Goal: Subscribe to service/newsletter: Subscribe to service/newsletter

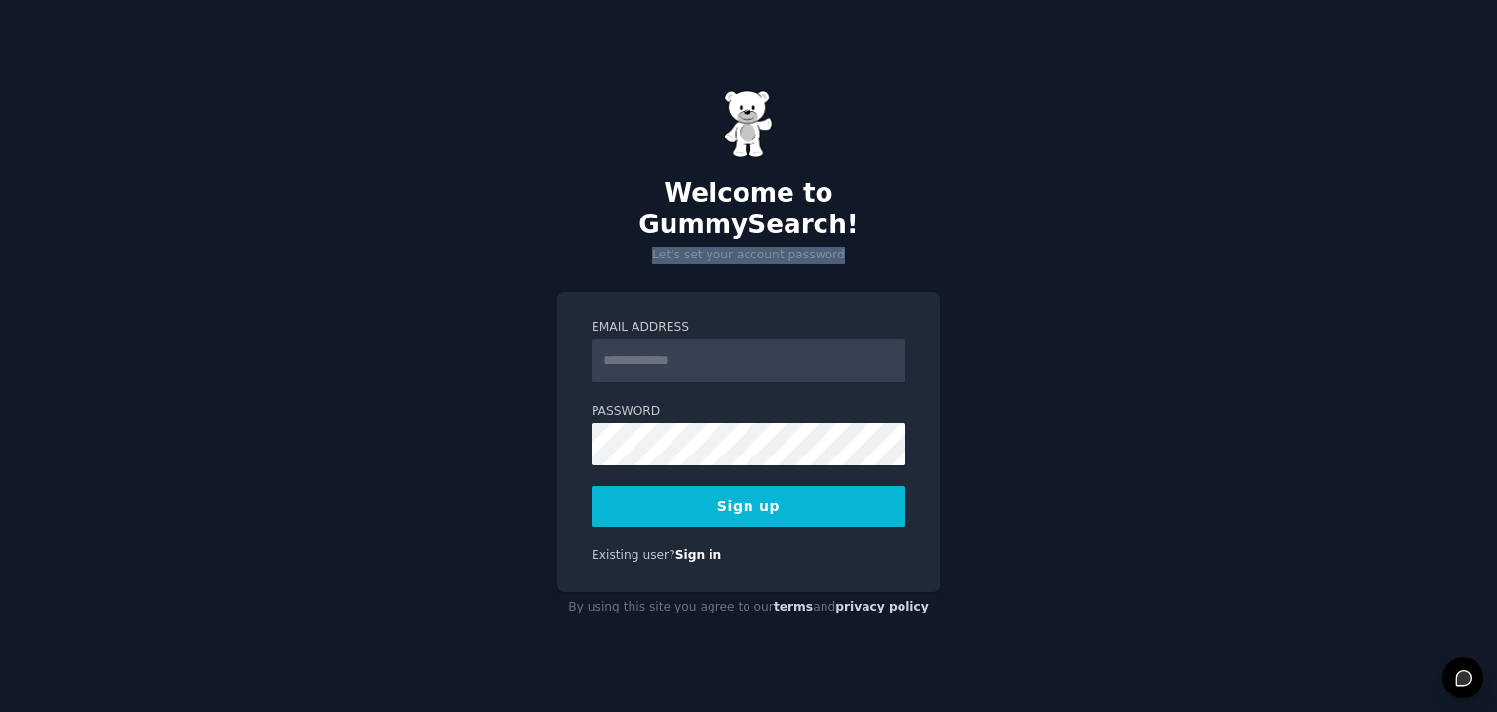
drag, startPoint x: 869, startPoint y: 238, endPoint x: 495, endPoint y: 226, distance: 373.5
click at [495, 226] on div "Welcome to GummySearch! Let's set your account password Email Address Password …" at bounding box center [748, 356] width 1497 height 712
drag, startPoint x: 981, startPoint y: 244, endPoint x: 806, endPoint y: 253, distance: 174.8
click at [806, 253] on div "Welcome to GummySearch! Let's set your account password Email Address Password …" at bounding box center [748, 356] width 1497 height 712
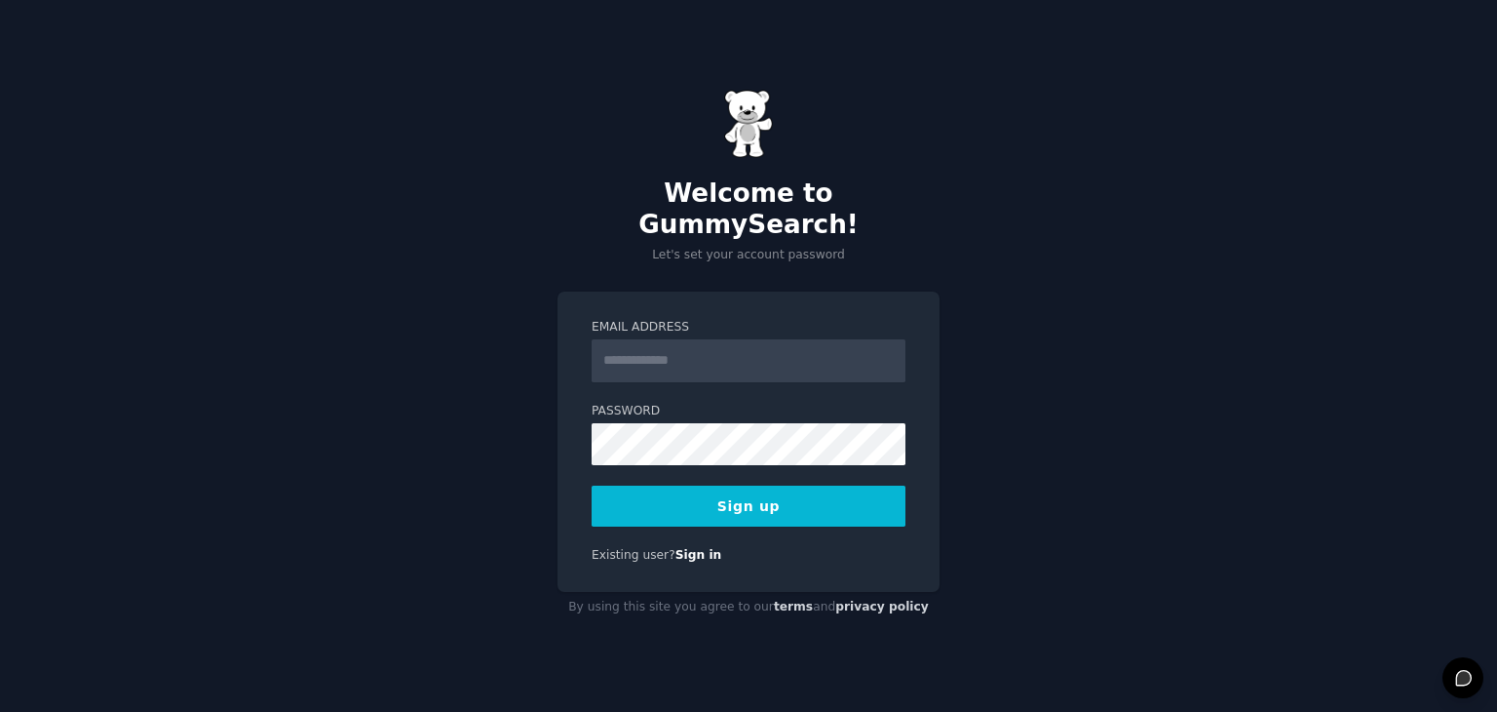
drag, startPoint x: 806, startPoint y: 253, endPoint x: 780, endPoint y: 261, distance: 27.4
click at [780, 261] on div "Welcome to GummySearch! Let's set your account password Email Address Password …" at bounding box center [748, 356] width 1497 height 712
click at [758, 261] on div "Welcome to GummySearch! Let's set your account password Email Address Password …" at bounding box center [748, 356] width 1497 height 712
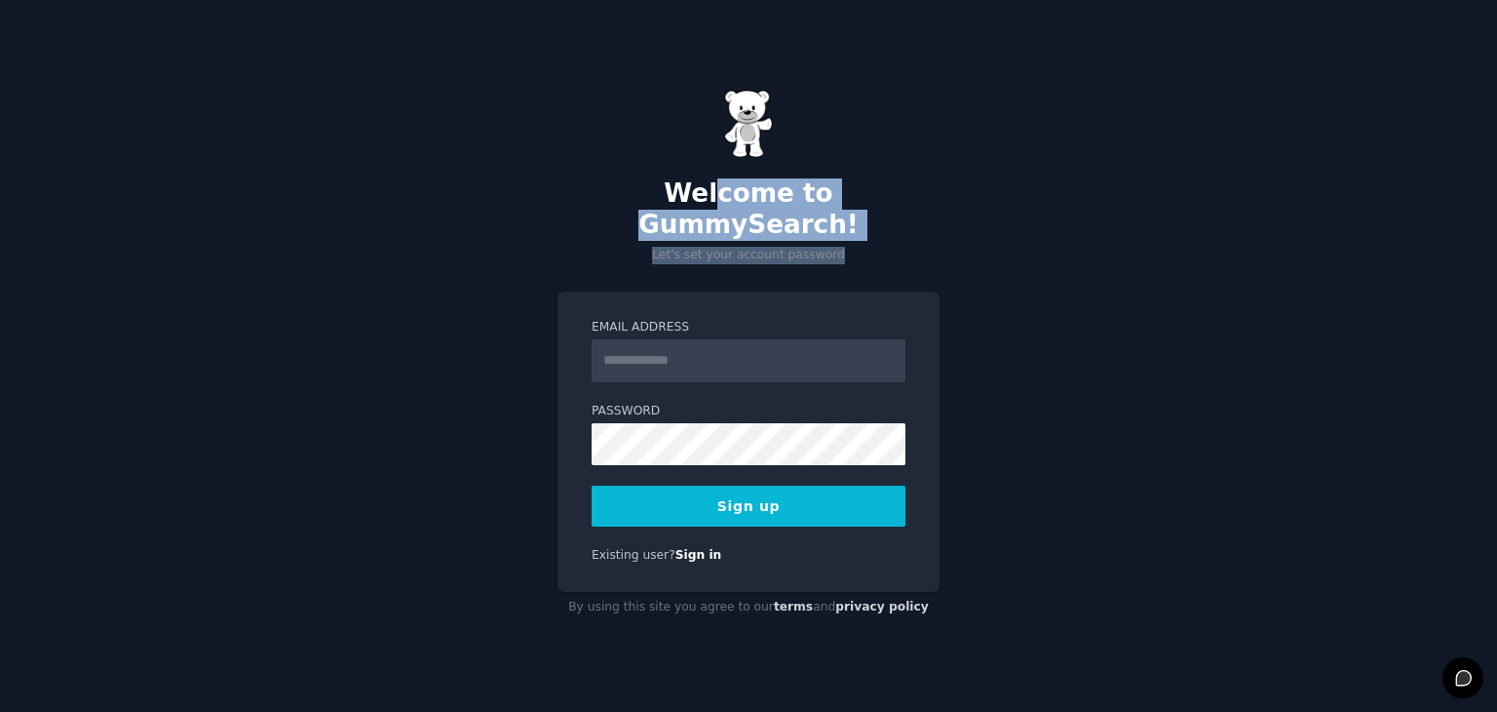
drag, startPoint x: 875, startPoint y: 241, endPoint x: 635, endPoint y: 204, distance: 243.6
click at [622, 194] on div "Welcome to GummySearch! Let's set your account password" at bounding box center [749, 177] width 382 height 174
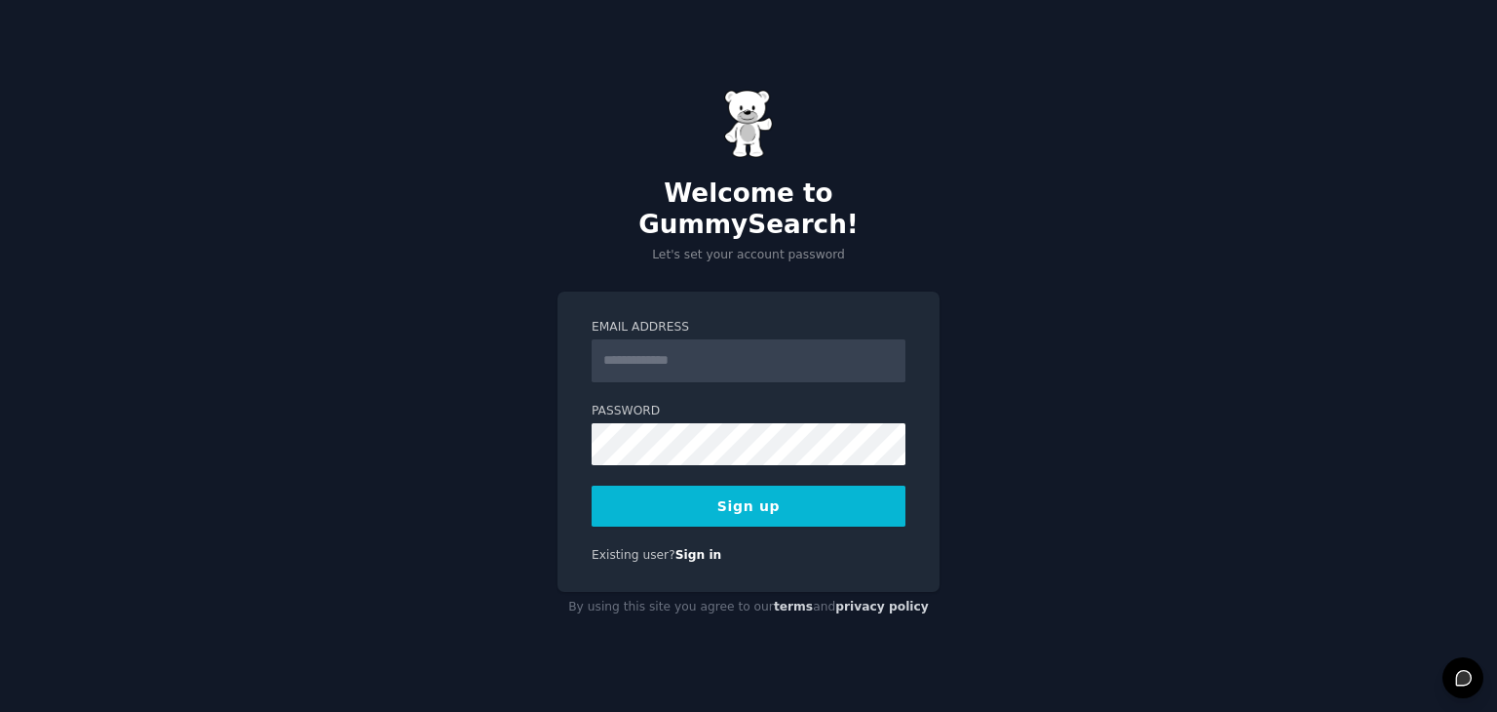
click at [767, 291] on div "Email Address Password Sign up Existing user? Sign in" at bounding box center [749, 441] width 382 height 300
drag, startPoint x: 845, startPoint y: 269, endPoint x: 827, endPoint y: 264, distance: 19.2
click at [827, 264] on div "Welcome to GummySearch! Let's set your account password Email Address Password …" at bounding box center [748, 356] width 1497 height 712
drag, startPoint x: 827, startPoint y: 264, endPoint x: 803, endPoint y: 250, distance: 27.6
click at [786, 266] on div "Welcome to GummySearch! Let's set your account password Email Address Password …" at bounding box center [748, 356] width 1497 height 712
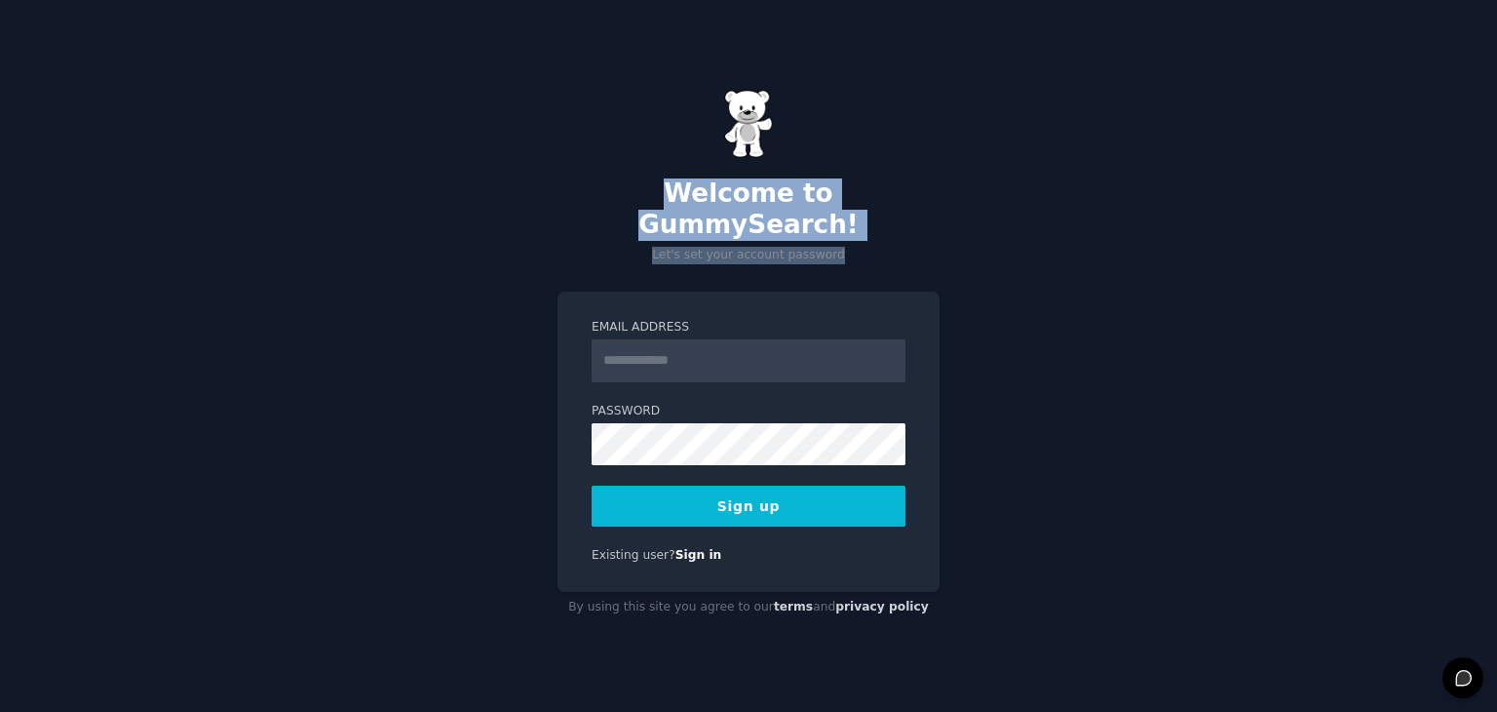
drag, startPoint x: 883, startPoint y: 236, endPoint x: 532, endPoint y: 203, distance: 352.5
click at [532, 203] on div "Welcome to GummySearch! Let's set your account password Email Address Password …" at bounding box center [748, 356] width 1497 height 712
drag, startPoint x: 532, startPoint y: 203, endPoint x: 890, endPoint y: 244, distance: 360.1
click at [890, 244] on div "Welcome to GummySearch! Let's set your account password Email Address Password …" at bounding box center [748, 356] width 1497 height 712
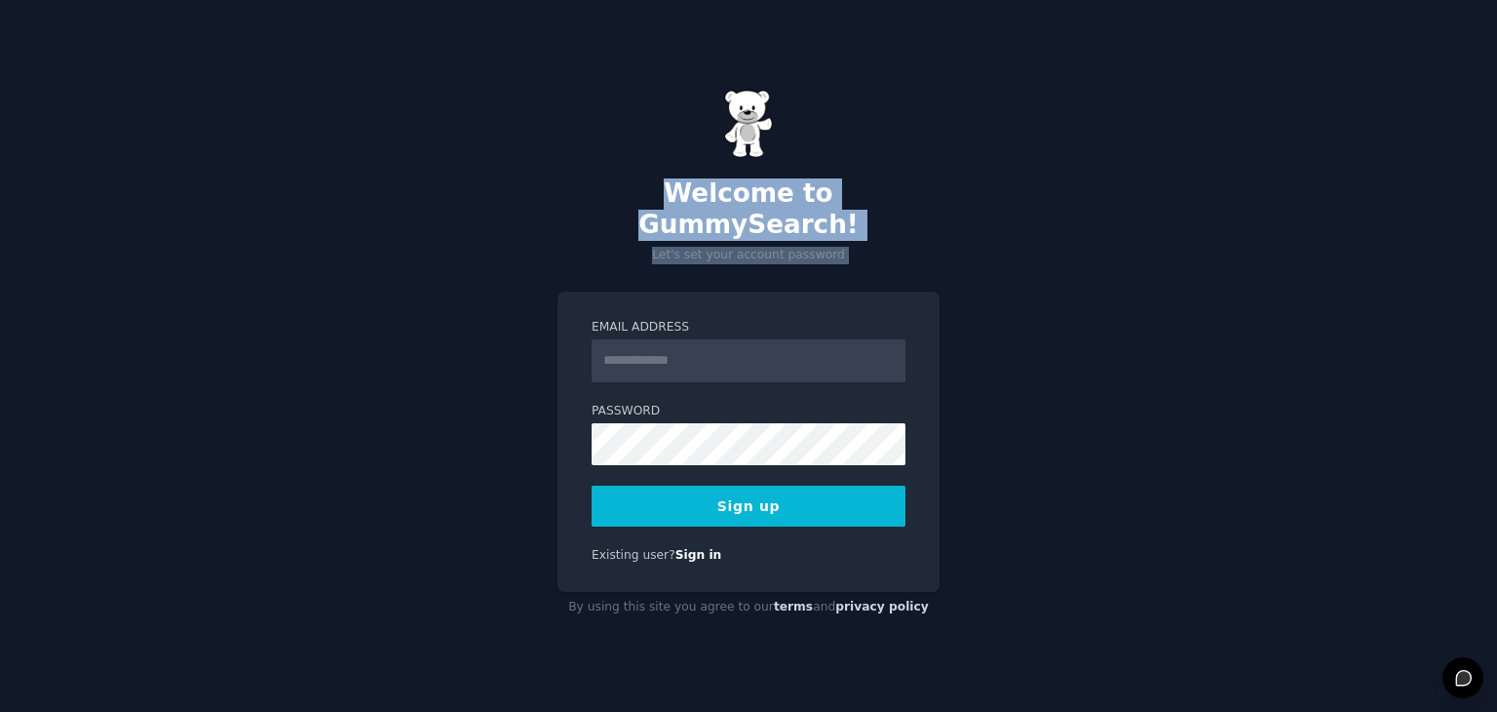
click at [890, 247] on p "Let's set your account password" at bounding box center [749, 256] width 382 height 18
drag, startPoint x: 949, startPoint y: 235, endPoint x: 544, endPoint y: 201, distance: 406.9
click at [544, 201] on div "Welcome to GummySearch! Let's set your account password Email Address Password …" at bounding box center [748, 356] width 1497 height 712
click at [559, 222] on h2 "Welcome to GummySearch!" at bounding box center [749, 208] width 382 height 61
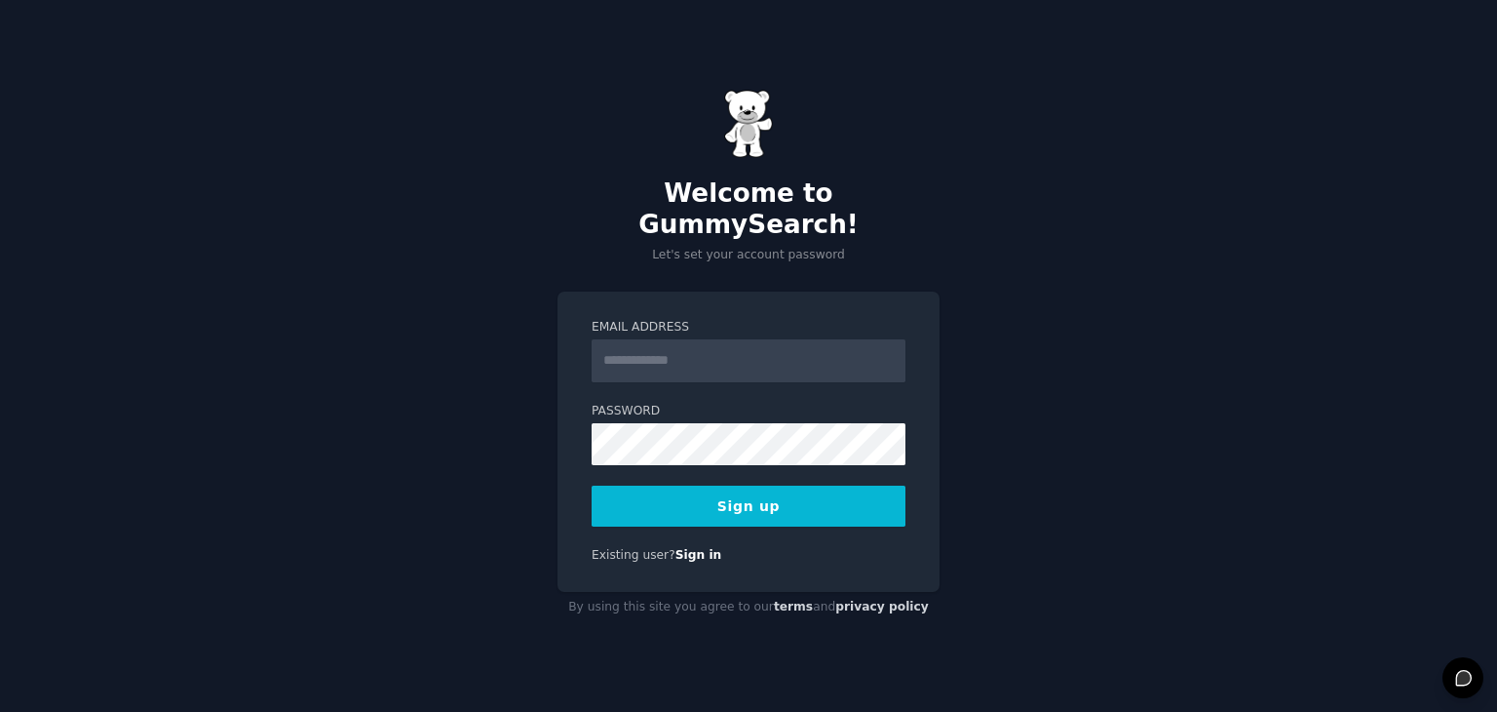
drag, startPoint x: 831, startPoint y: 251, endPoint x: 770, endPoint y: 250, distance: 61.4
click at [770, 250] on div "Welcome to GummySearch! Let's set your account password Email Address Password …" at bounding box center [748, 356] width 1497 height 712
drag, startPoint x: 770, startPoint y: 250, endPoint x: 733, endPoint y: 254, distance: 37.4
click at [733, 254] on div "Welcome to GummySearch! Let's set your account password Email Address Password …" at bounding box center [748, 356] width 1497 height 712
click at [690, 355] on input "Email Address" at bounding box center [749, 360] width 314 height 43
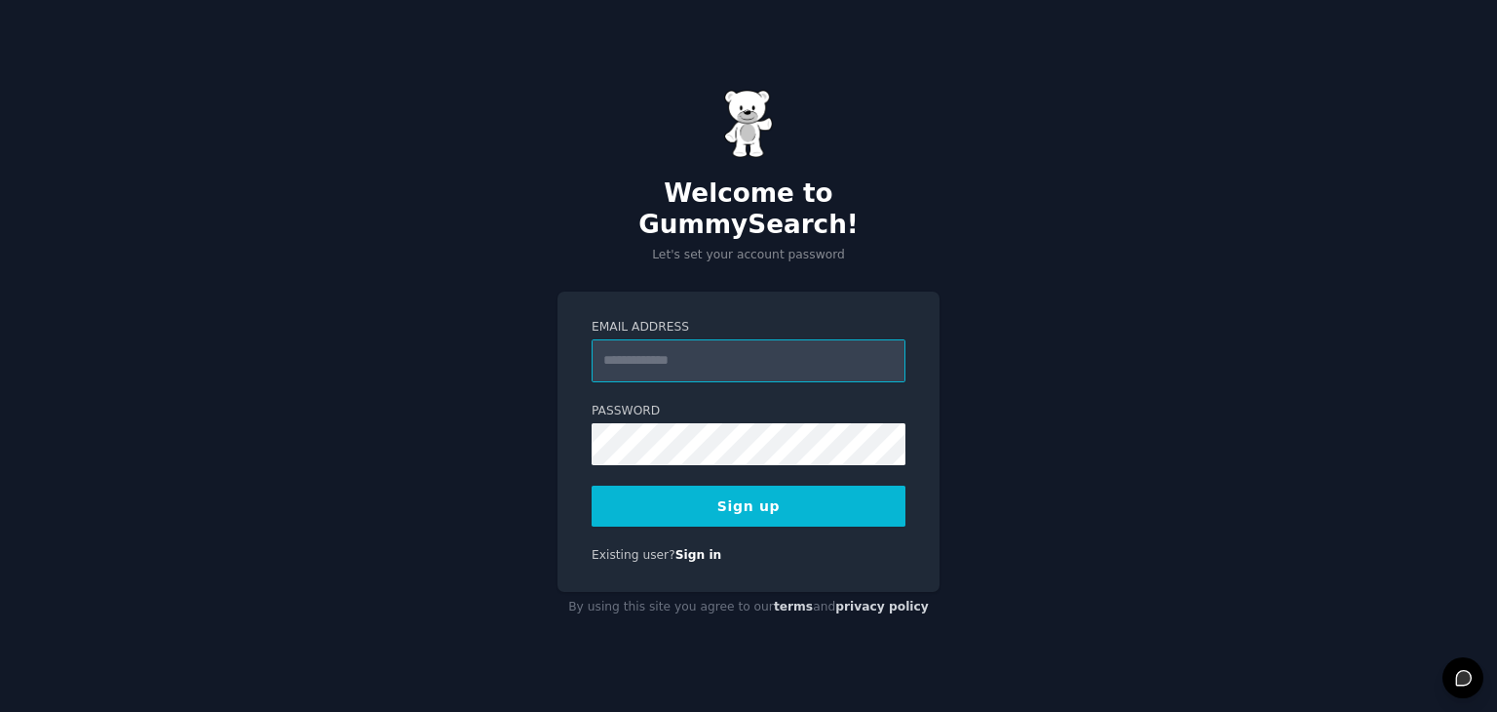
click at [701, 357] on input "Email Address" at bounding box center [749, 360] width 314 height 43
type input "**********"
click at [792, 495] on button "Sign up" at bounding box center [749, 505] width 314 height 41
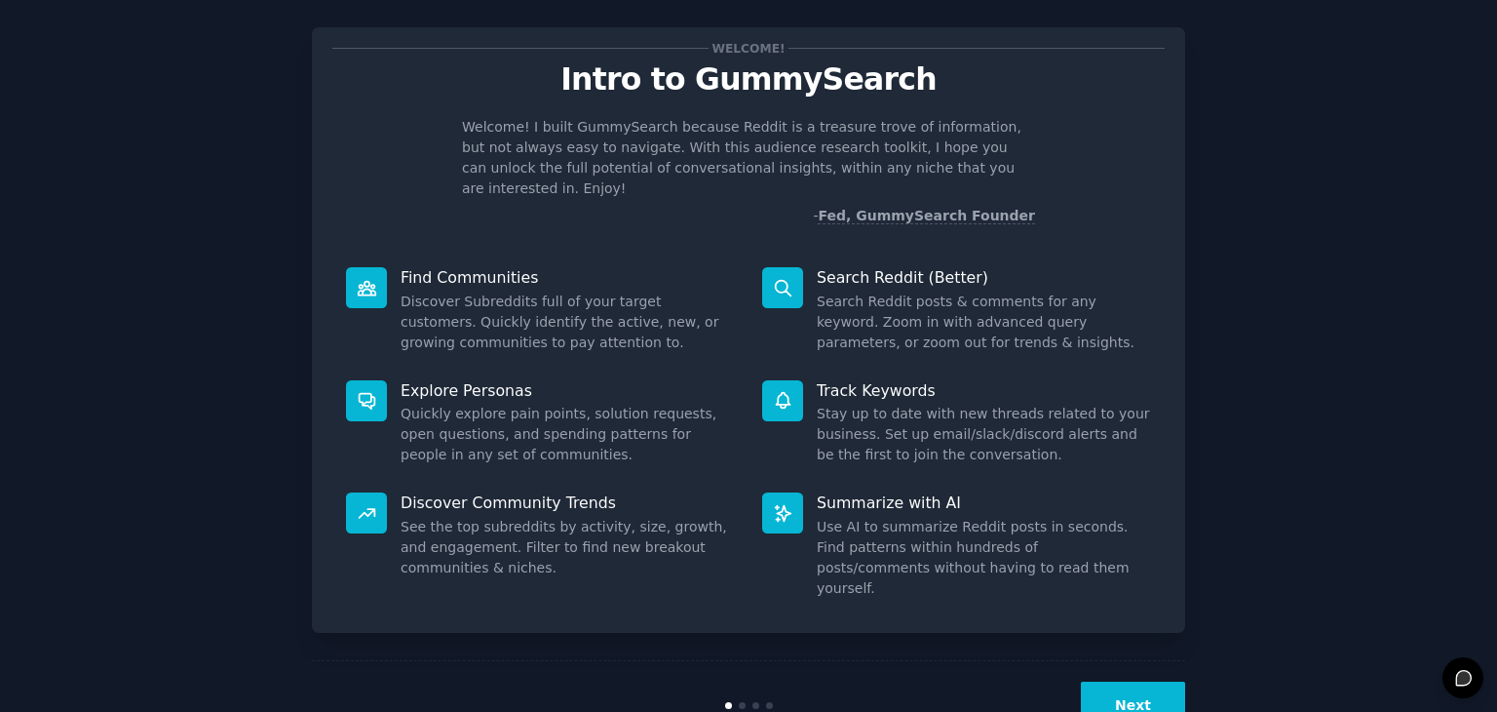
scroll to position [51, 0]
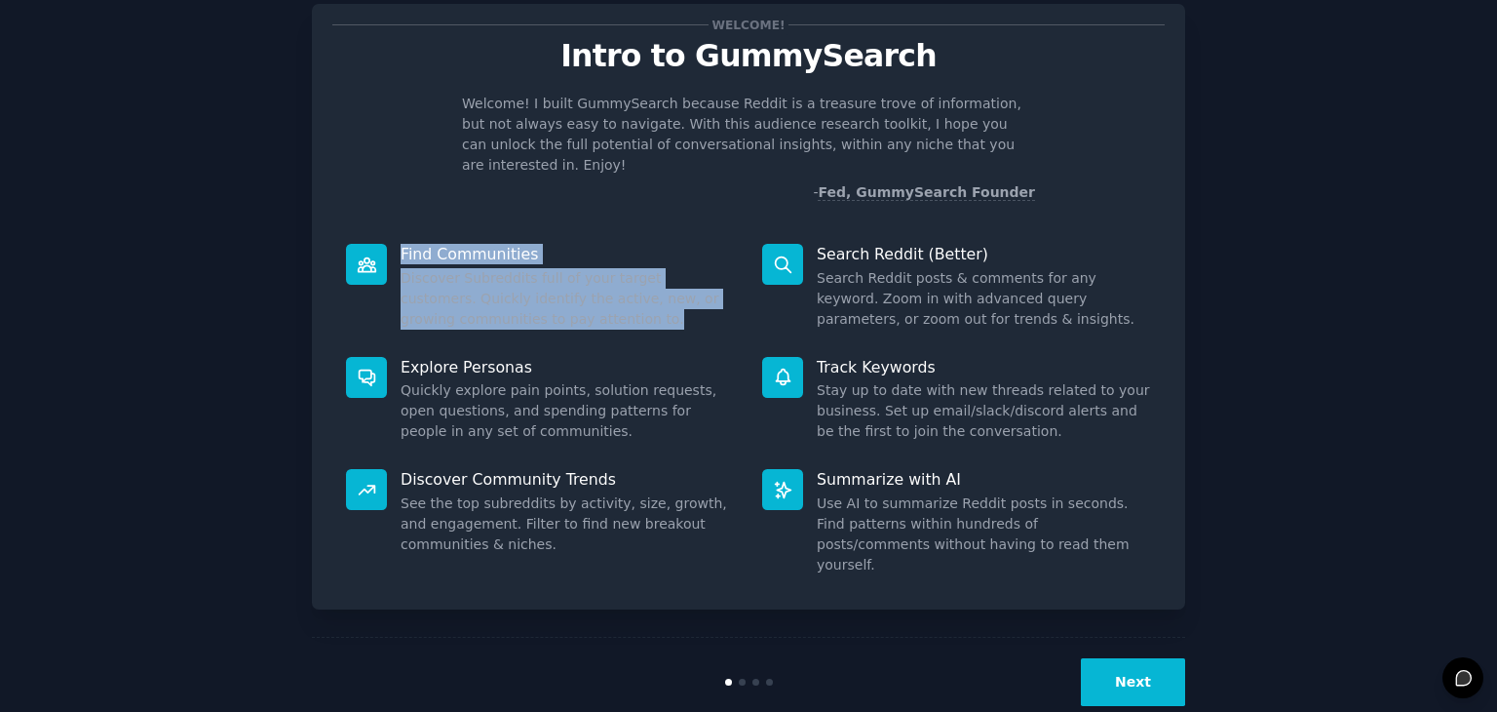
drag, startPoint x: 625, startPoint y: 309, endPoint x: 369, endPoint y: 226, distance: 268.5
click at [369, 230] on div "Find Communities Discover Subreddits full of your target customers. Quickly ide…" at bounding box center [540, 286] width 416 height 113
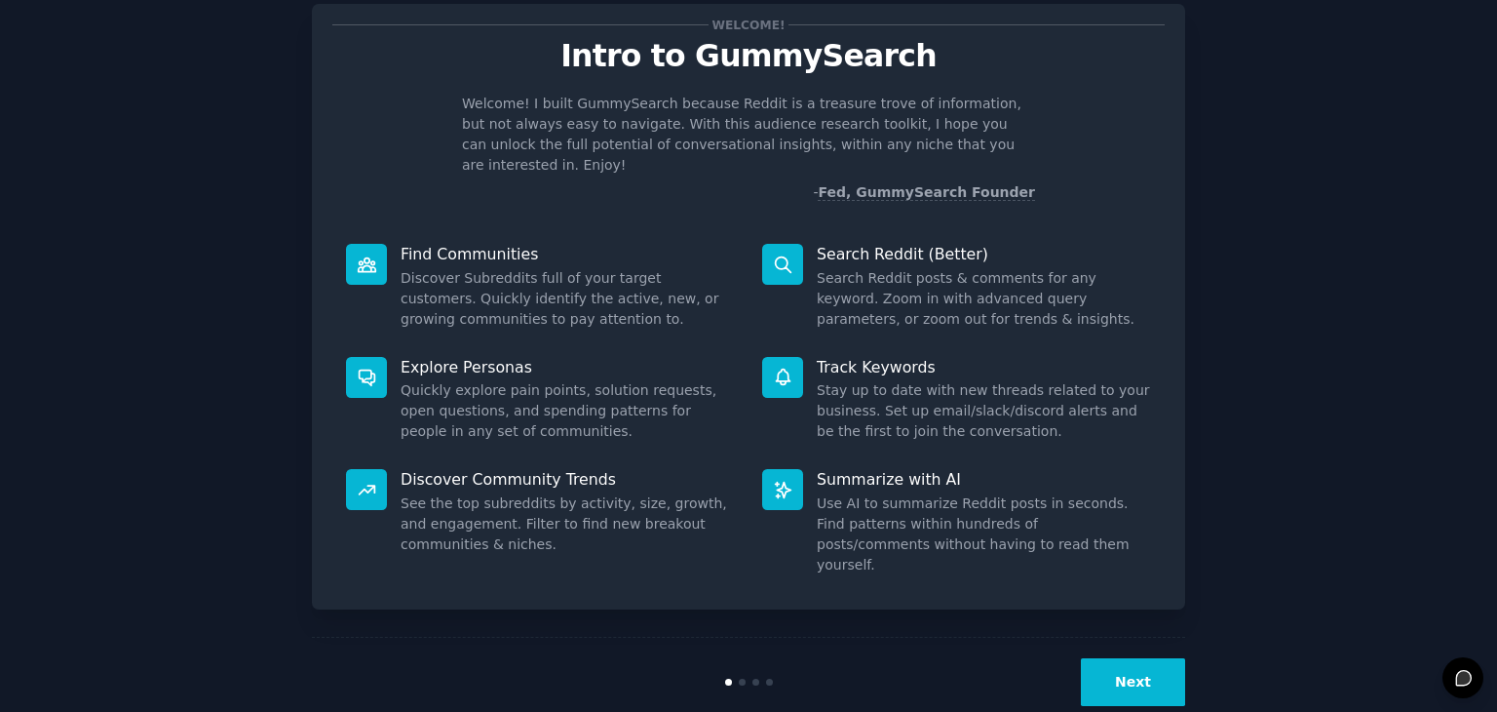
click at [545, 343] on div "Explore Personas Quickly explore pain points, solution requests, open questions…" at bounding box center [540, 399] width 416 height 113
drag, startPoint x: 693, startPoint y: 306, endPoint x: 651, endPoint y: 311, distance: 42.2
click at [651, 311] on div "Find Communities Discover Subreddits full of your target customers. Quickly ide…" at bounding box center [540, 286] width 416 height 113
drag, startPoint x: 651, startPoint y: 311, endPoint x: 606, endPoint y: 323, distance: 46.3
click at [606, 343] on div "Explore Personas Quickly explore pain points, solution requests, open questions…" at bounding box center [540, 399] width 416 height 113
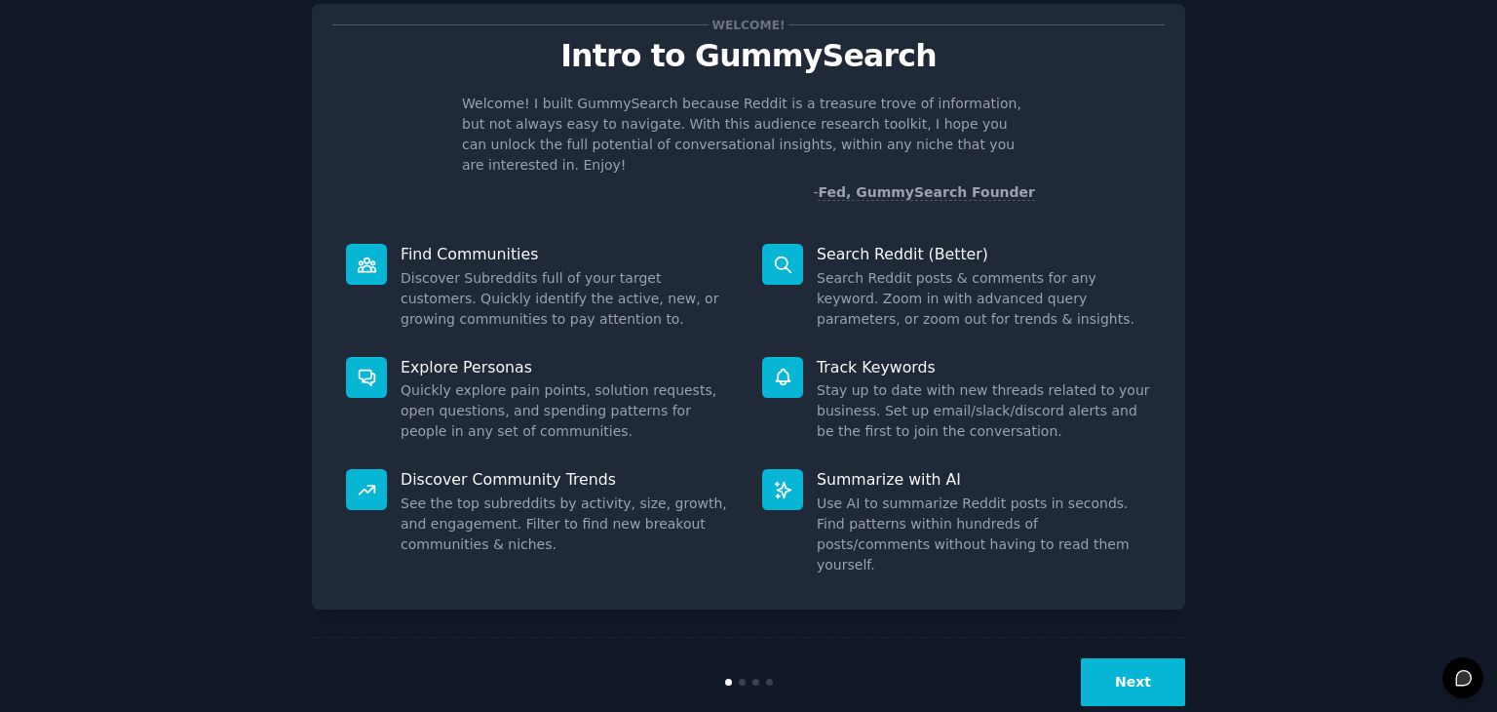
click at [1126, 658] on button "Next" at bounding box center [1133, 682] width 104 height 48
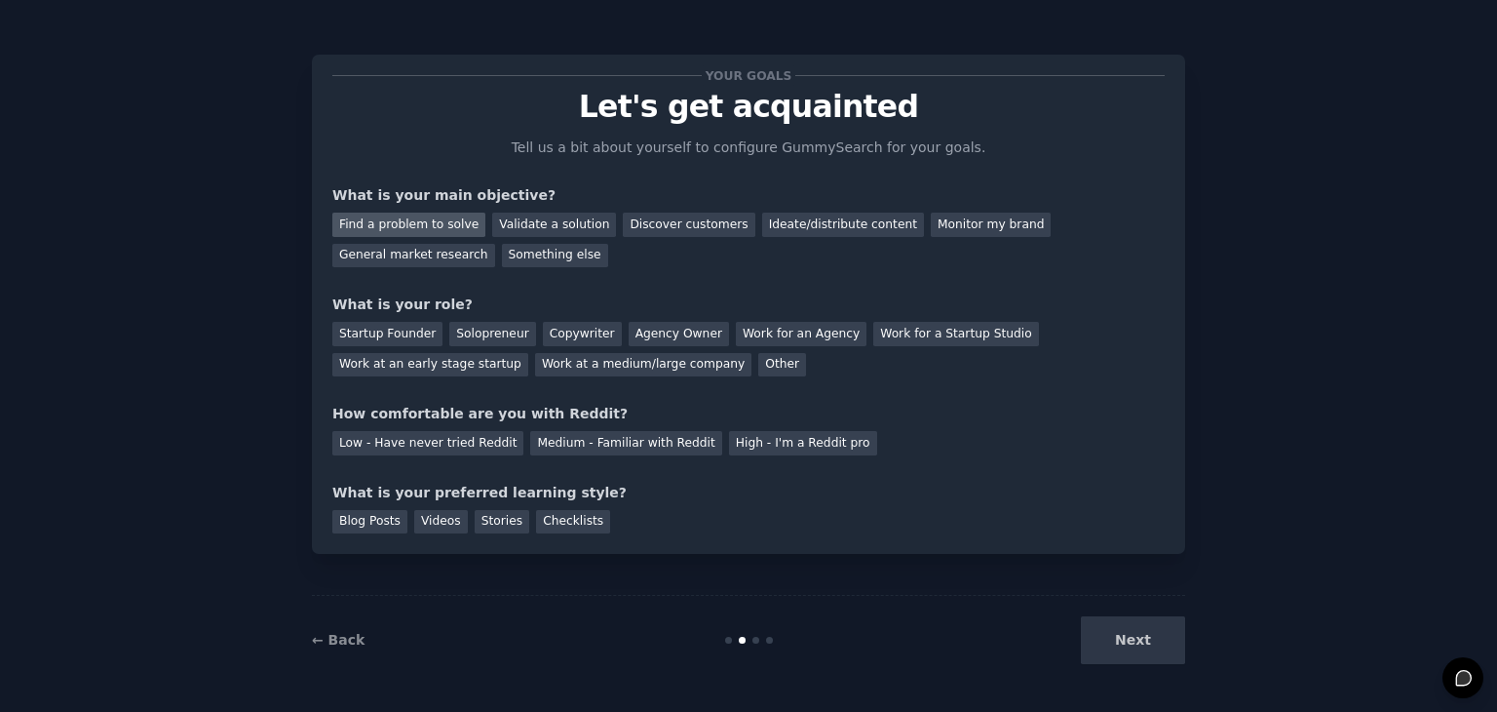
click at [435, 228] on div "Find a problem to solve" at bounding box center [408, 224] width 153 height 24
click at [509, 215] on div "Validate a solution" at bounding box center [554, 224] width 124 height 24
click at [439, 216] on div "Find a problem to solve" at bounding box center [408, 224] width 153 height 24
click at [409, 328] on div "Startup Founder" at bounding box center [387, 334] width 110 height 24
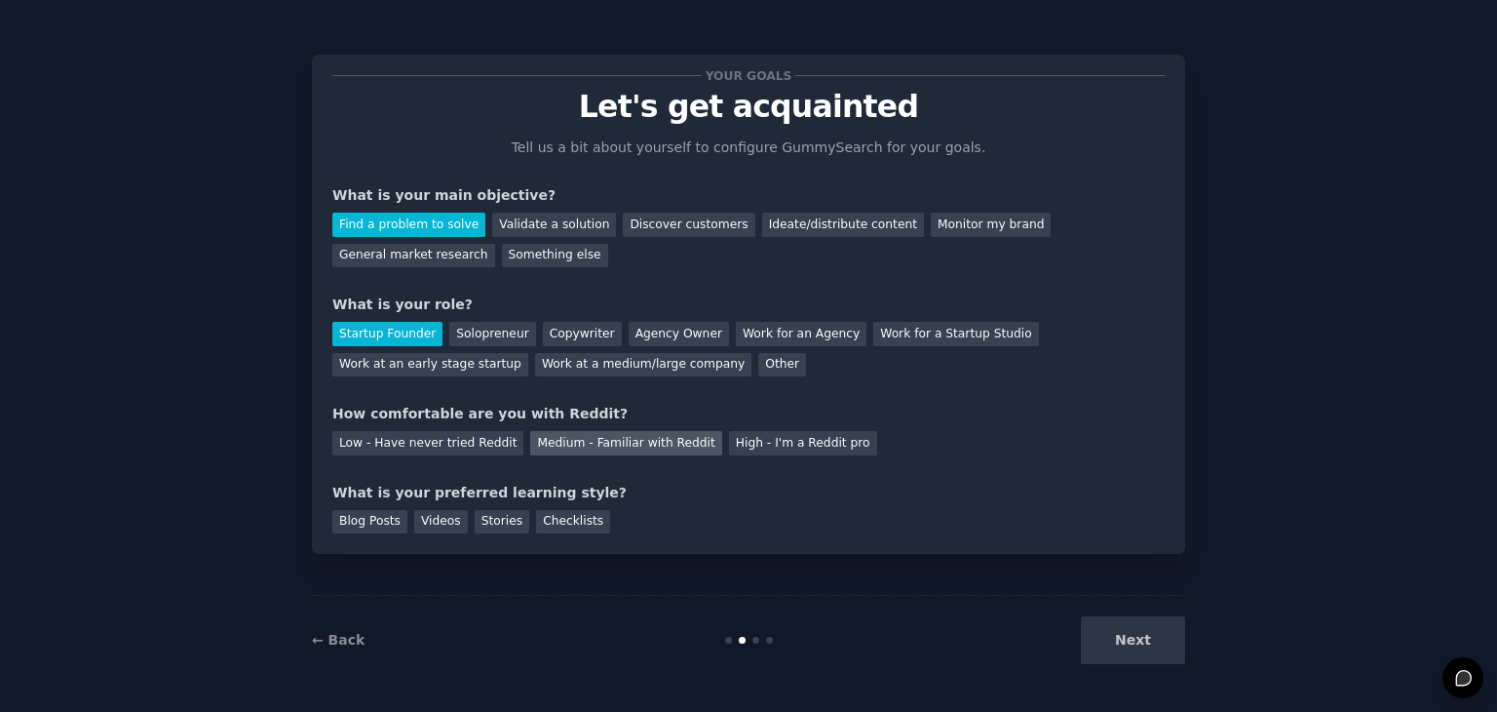
click at [651, 434] on div "Medium - Familiar with Reddit" at bounding box center [625, 443] width 191 height 24
click at [482, 521] on div "Stories" at bounding box center [502, 522] width 55 height 24
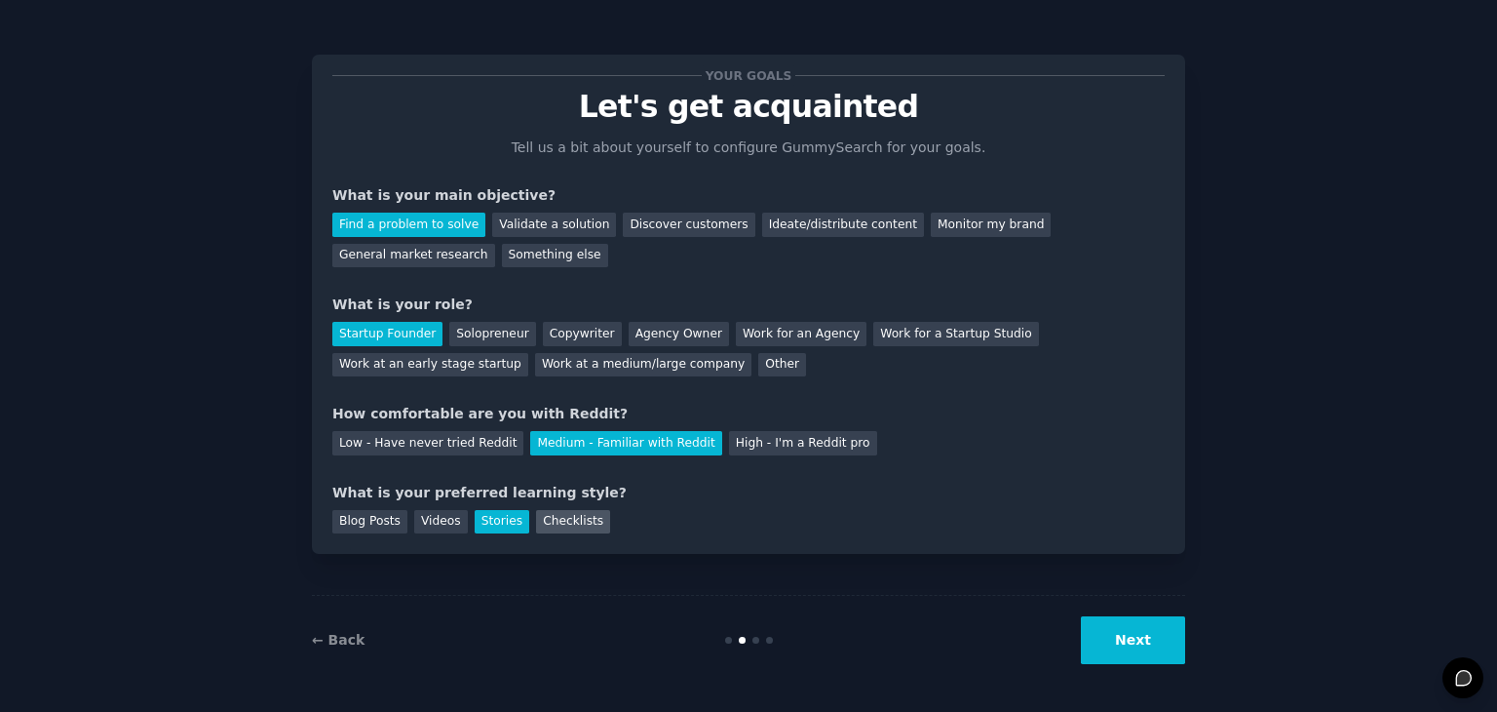
click at [565, 522] on div "Checklists" at bounding box center [573, 522] width 74 height 24
click at [480, 523] on div "Stories" at bounding box center [502, 522] width 55 height 24
click at [1141, 658] on button "Next" at bounding box center [1133, 640] width 104 height 48
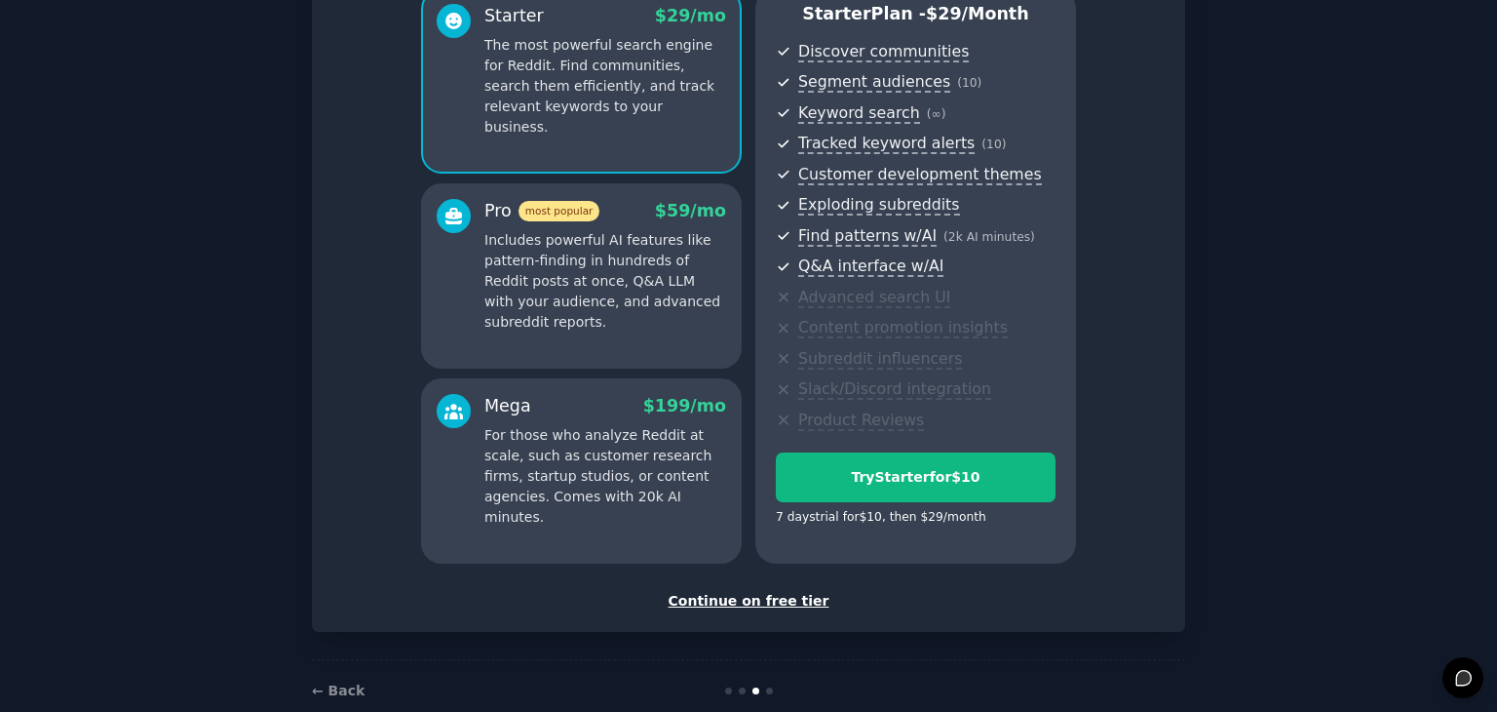
scroll to position [222, 0]
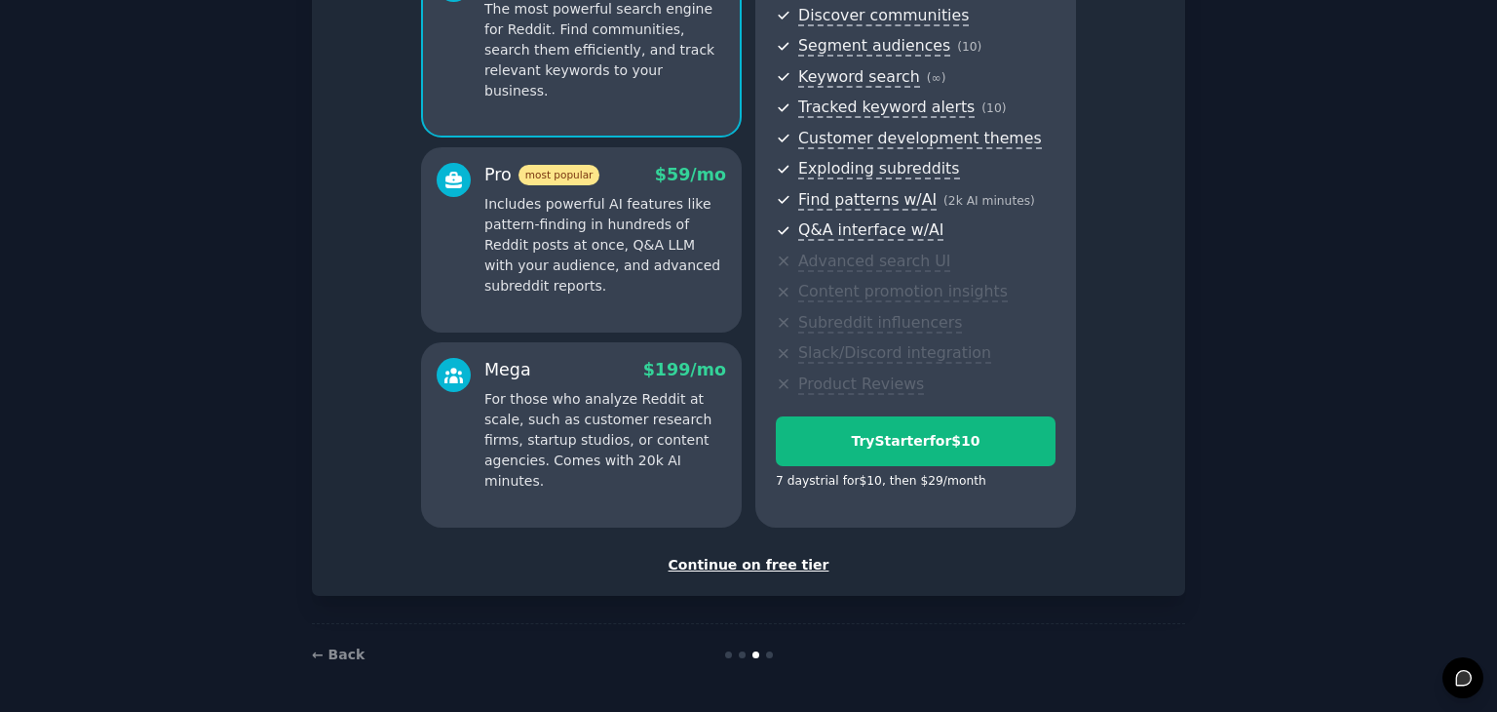
click at [743, 562] on div "Continue on free tier" at bounding box center [748, 565] width 832 height 20
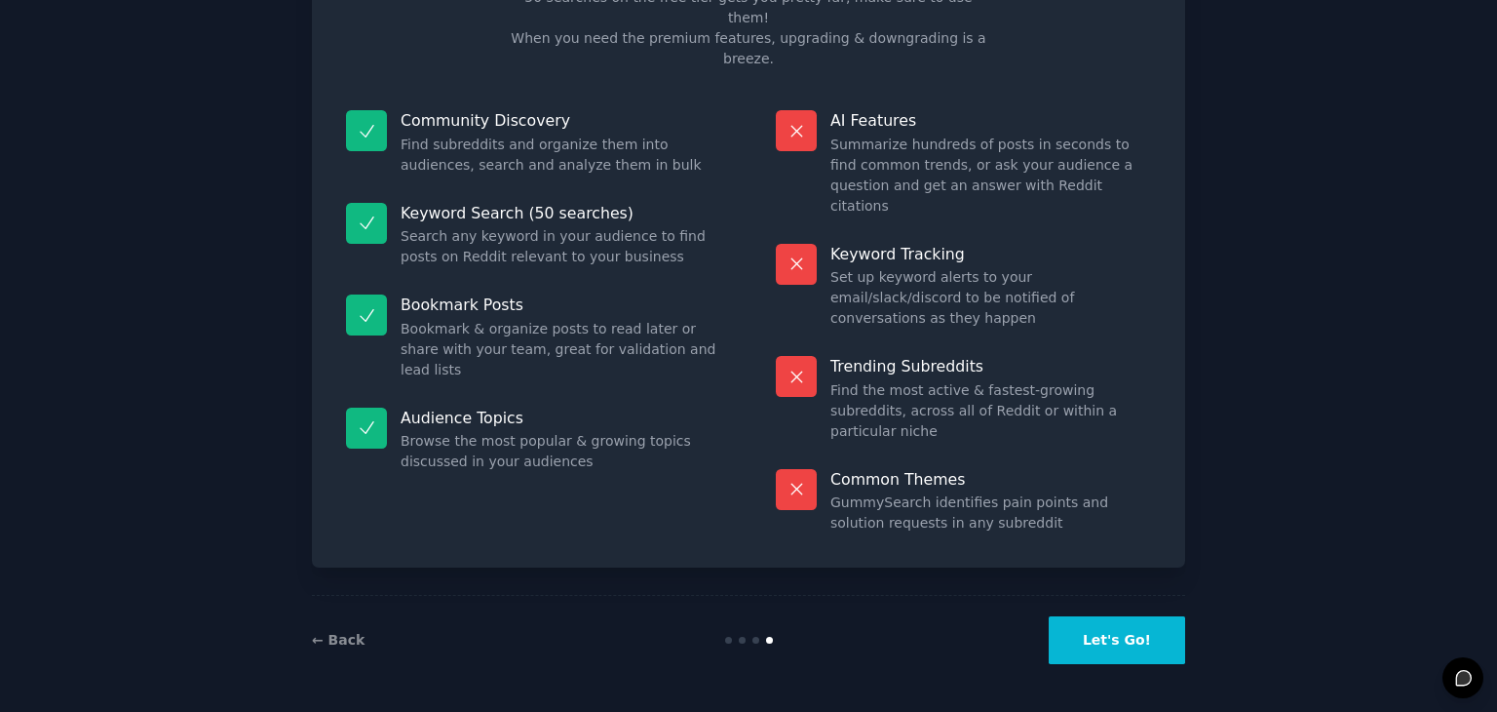
scroll to position [47, 0]
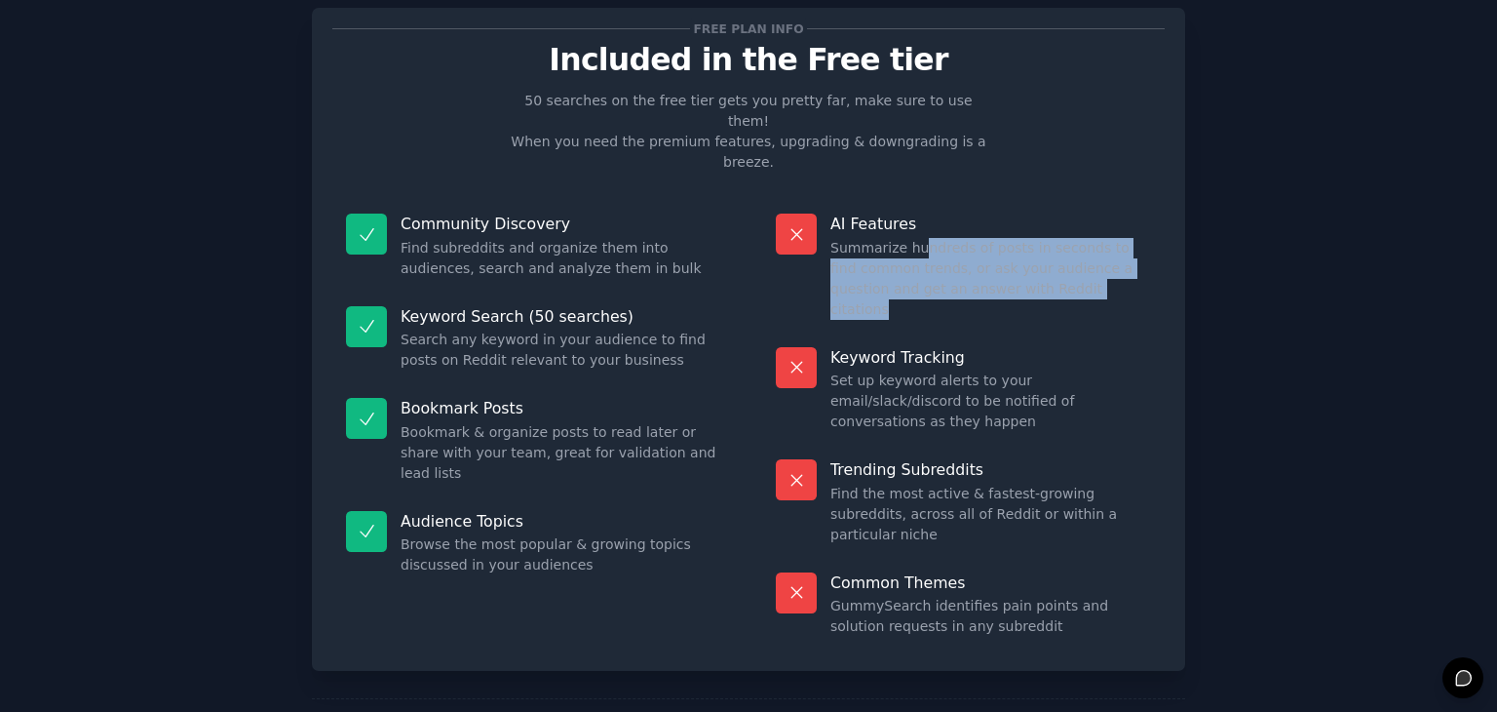
drag, startPoint x: 1075, startPoint y: 251, endPoint x: 910, endPoint y: 205, distance: 171.2
click at [910, 238] on dd "Summarize hundreds of posts in seconds to find common trends, or ask your audie…" at bounding box center [990, 279] width 321 height 82
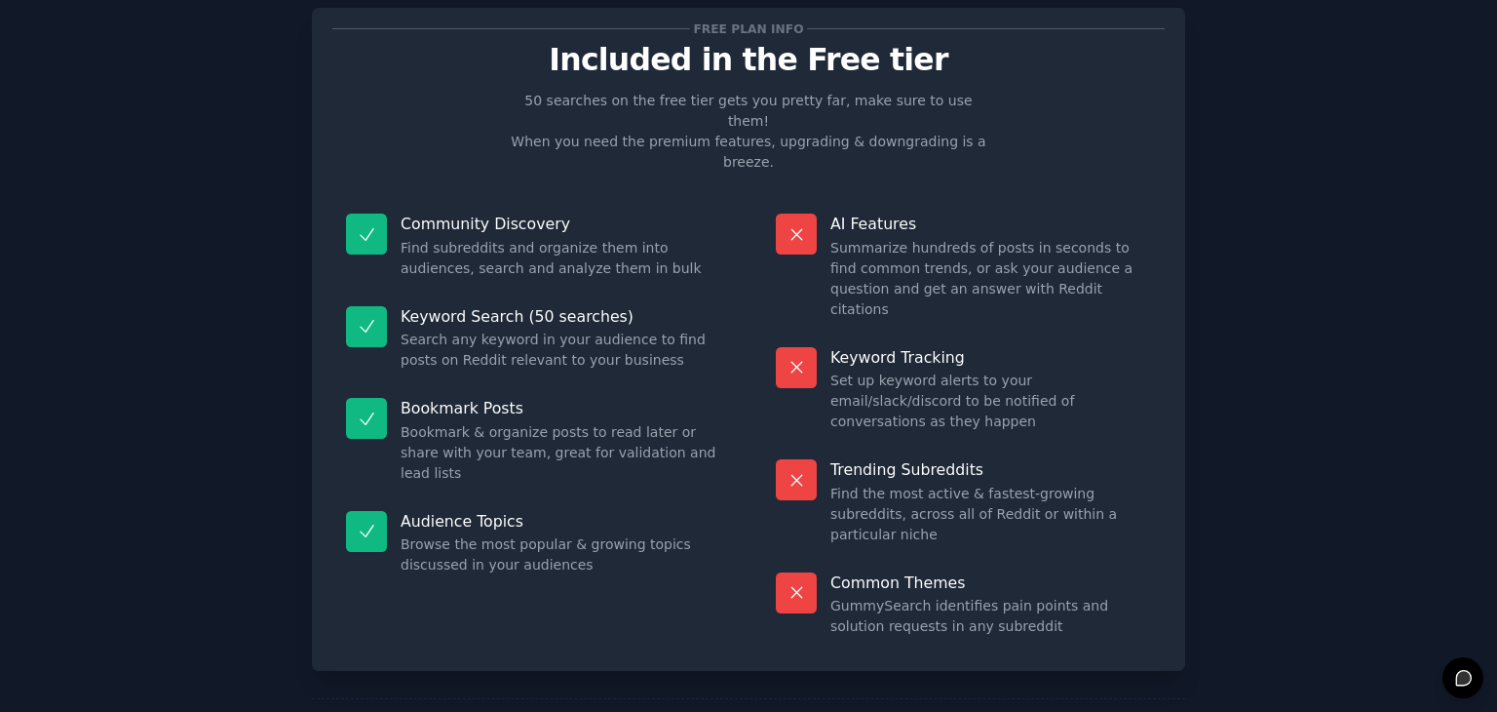
click at [766, 231] on div "AI Features Summarize hundreds of posts in seconds to find common trends, or as…" at bounding box center [963, 267] width 403 height 134
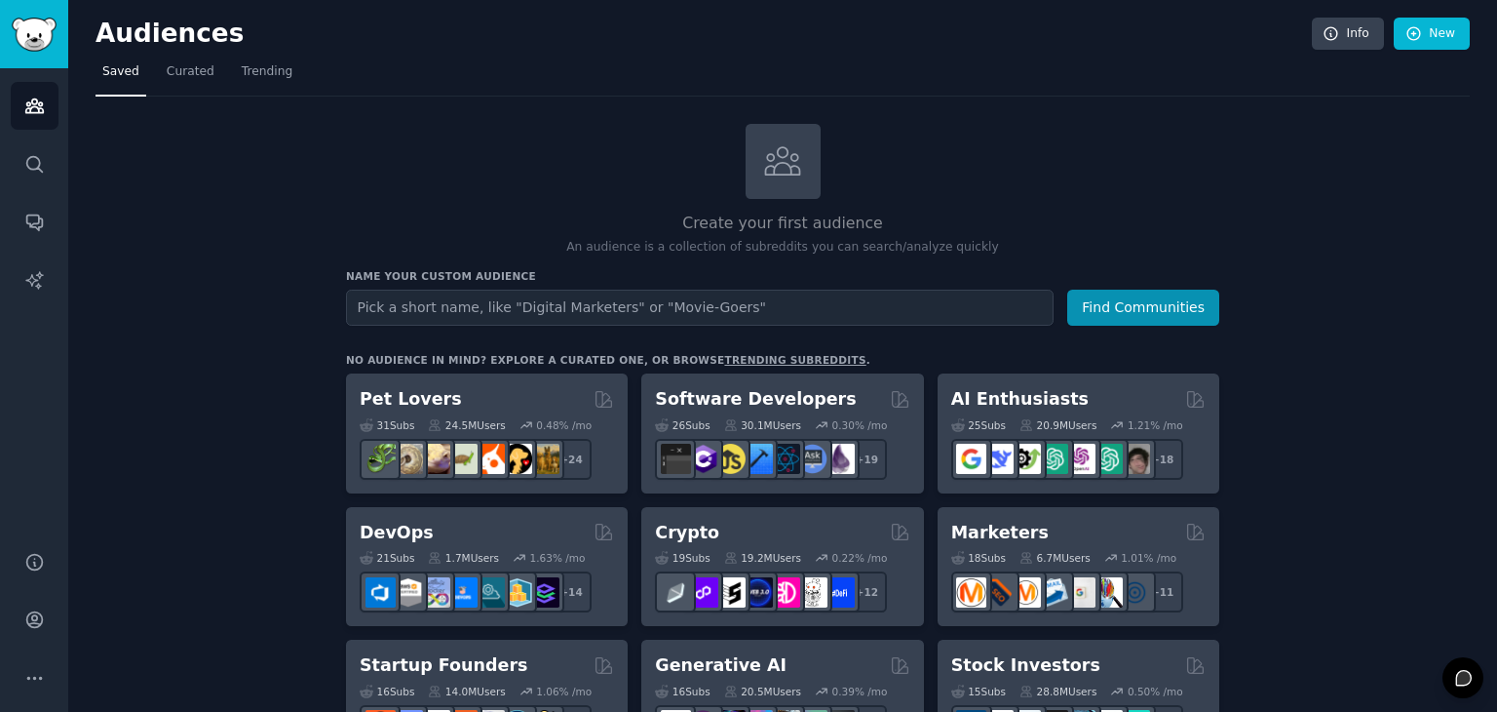
drag, startPoint x: 1496, startPoint y: 187, endPoint x: 1496, endPoint y: 212, distance: 24.4
click at [1496, 212] on main "Audiences Info New Saved Curated Trending Create your first audience An audienc…" at bounding box center [782, 356] width 1429 height 712
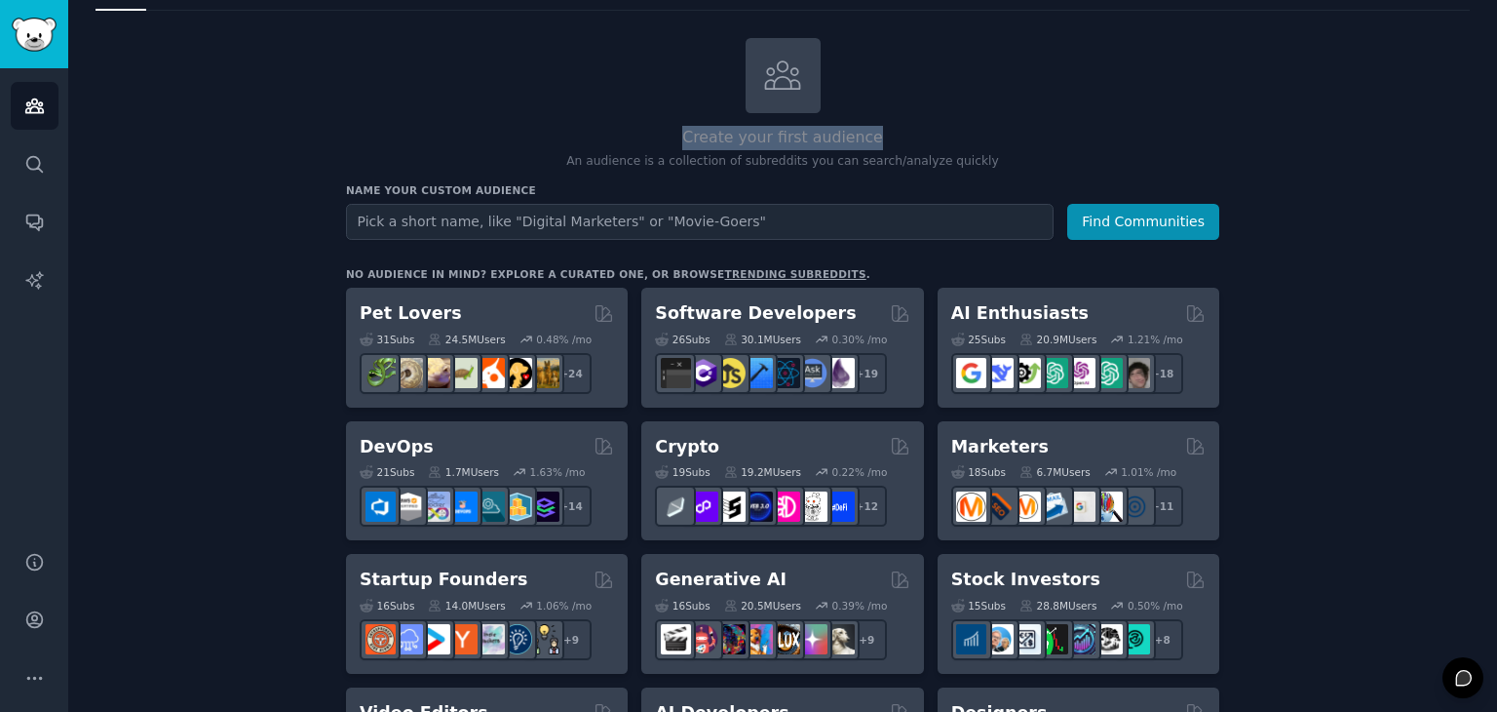
scroll to position [97, 0]
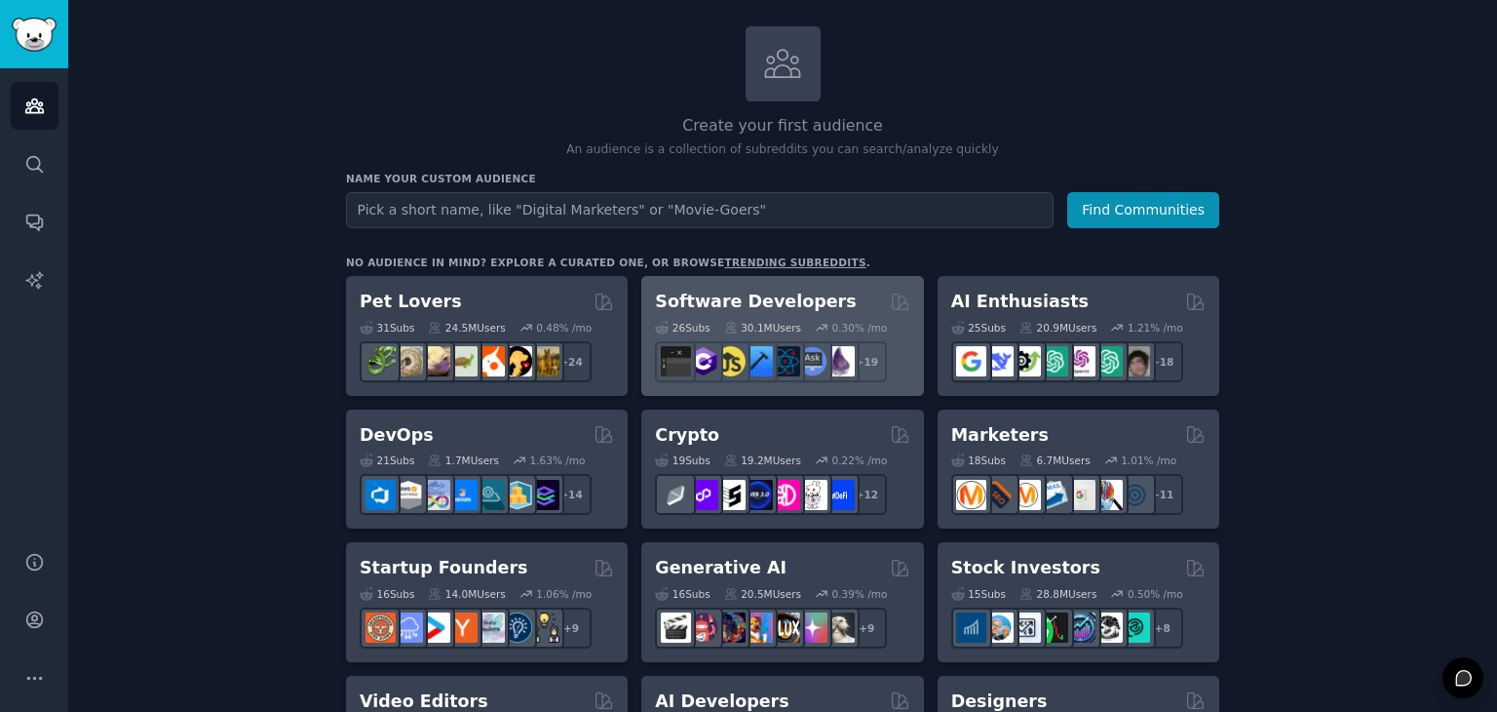
click at [821, 314] on div "26 Sub s 30.1M Users 0.30 % /mo r/reactnative + 19" at bounding box center [782, 348] width 254 height 68
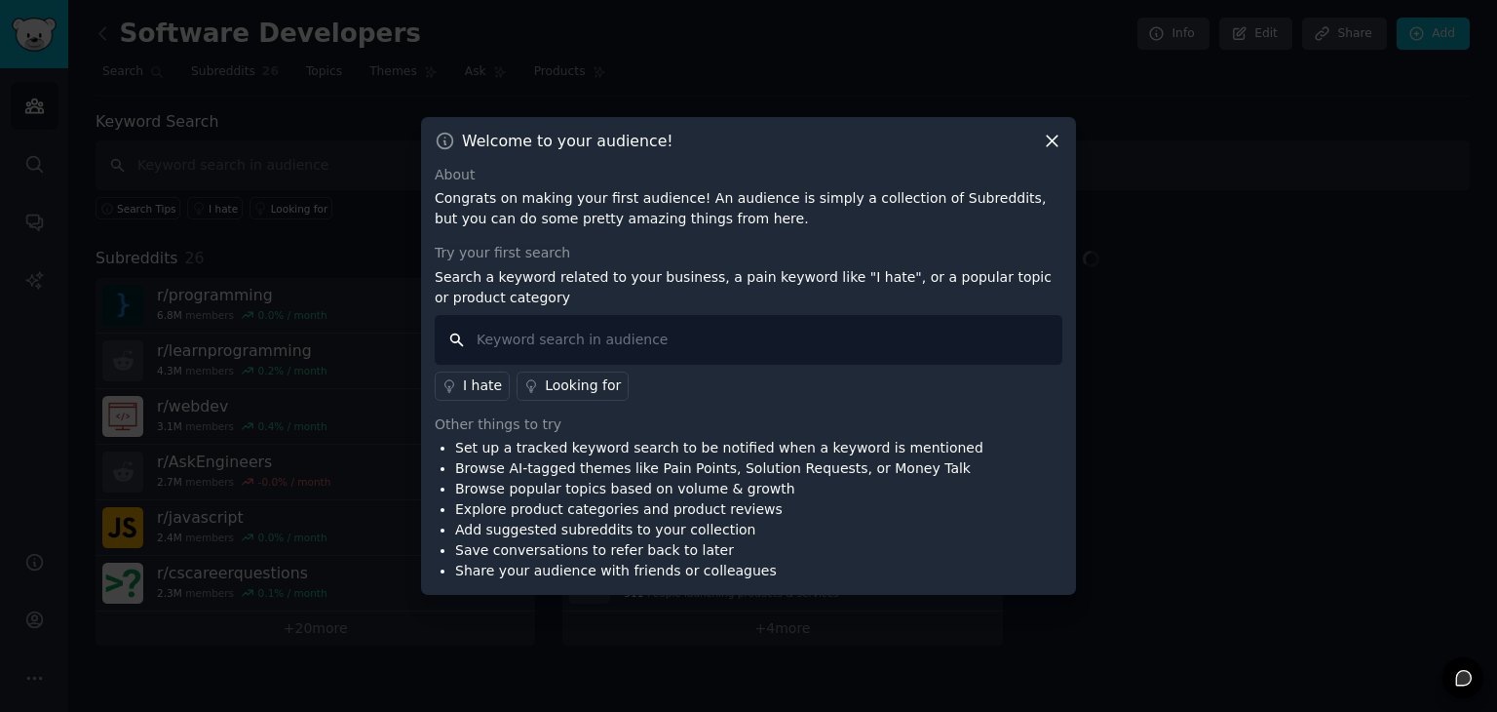
click at [714, 349] on input "text" at bounding box center [749, 340] width 628 height 50
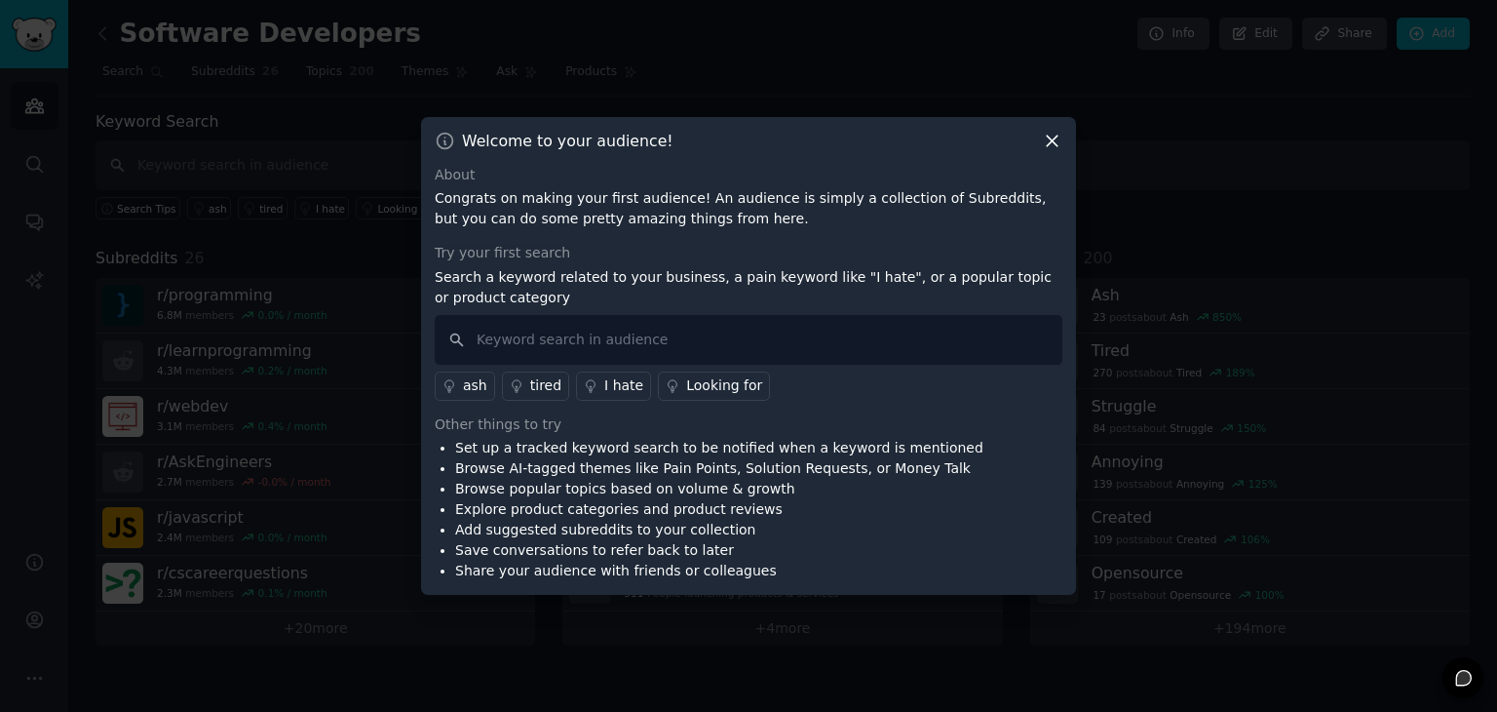
click at [625, 391] on div "I hate" at bounding box center [623, 385] width 39 height 20
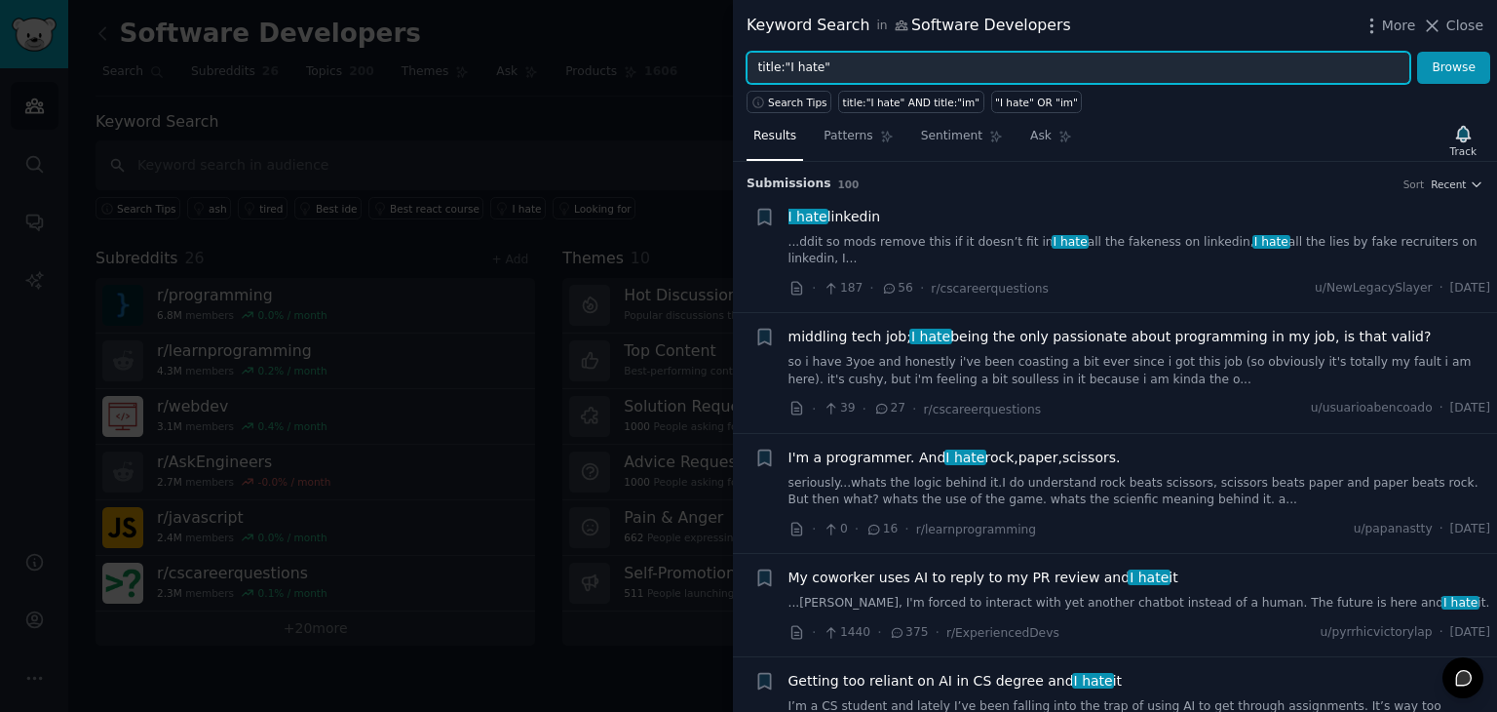
click at [934, 61] on input "title:"I hate"" at bounding box center [1079, 68] width 664 height 33
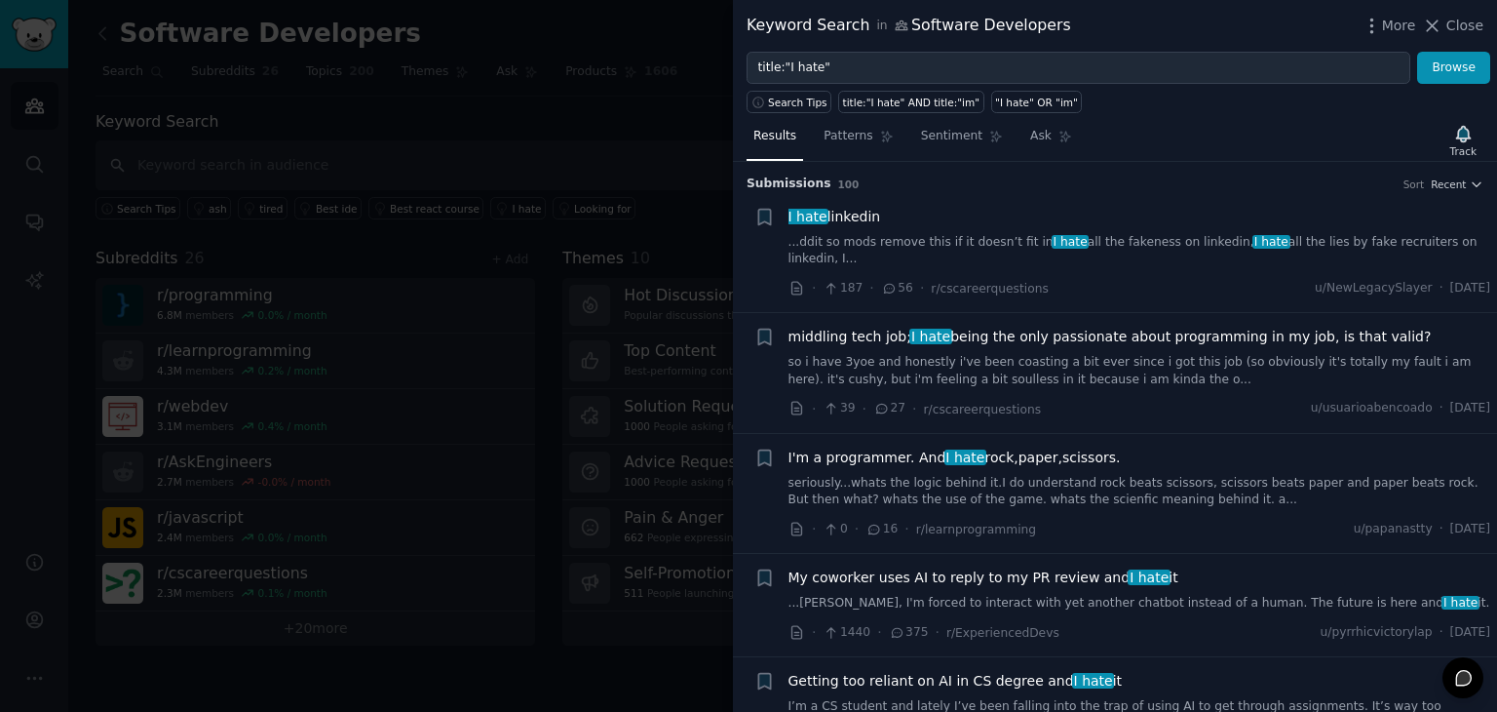
click at [862, 162] on div "Submission s 100 Sort Recent" at bounding box center [1115, 177] width 737 height 31
click at [849, 142] on span "Patterns" at bounding box center [848, 137] width 49 height 18
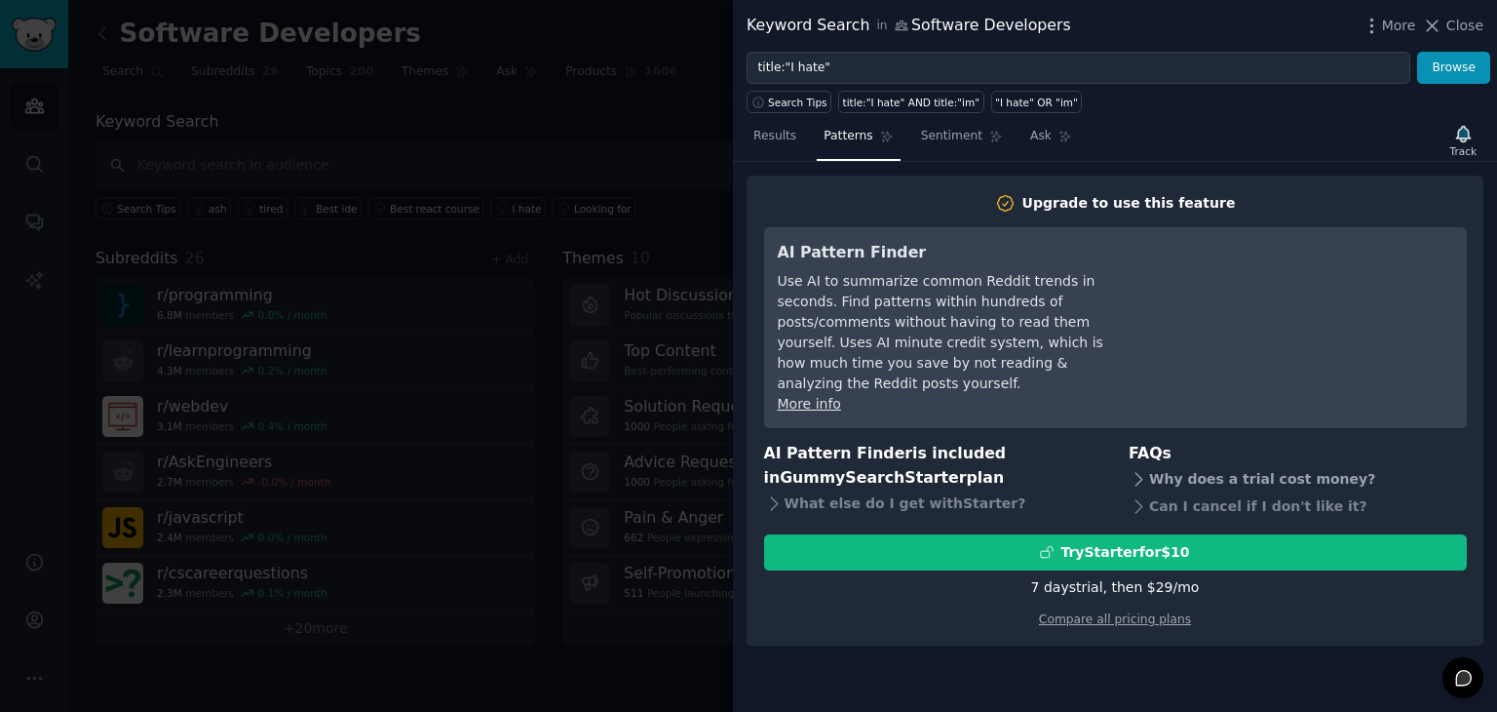
click at [1204, 466] on div "Why does a trial cost money?" at bounding box center [1298, 479] width 338 height 27
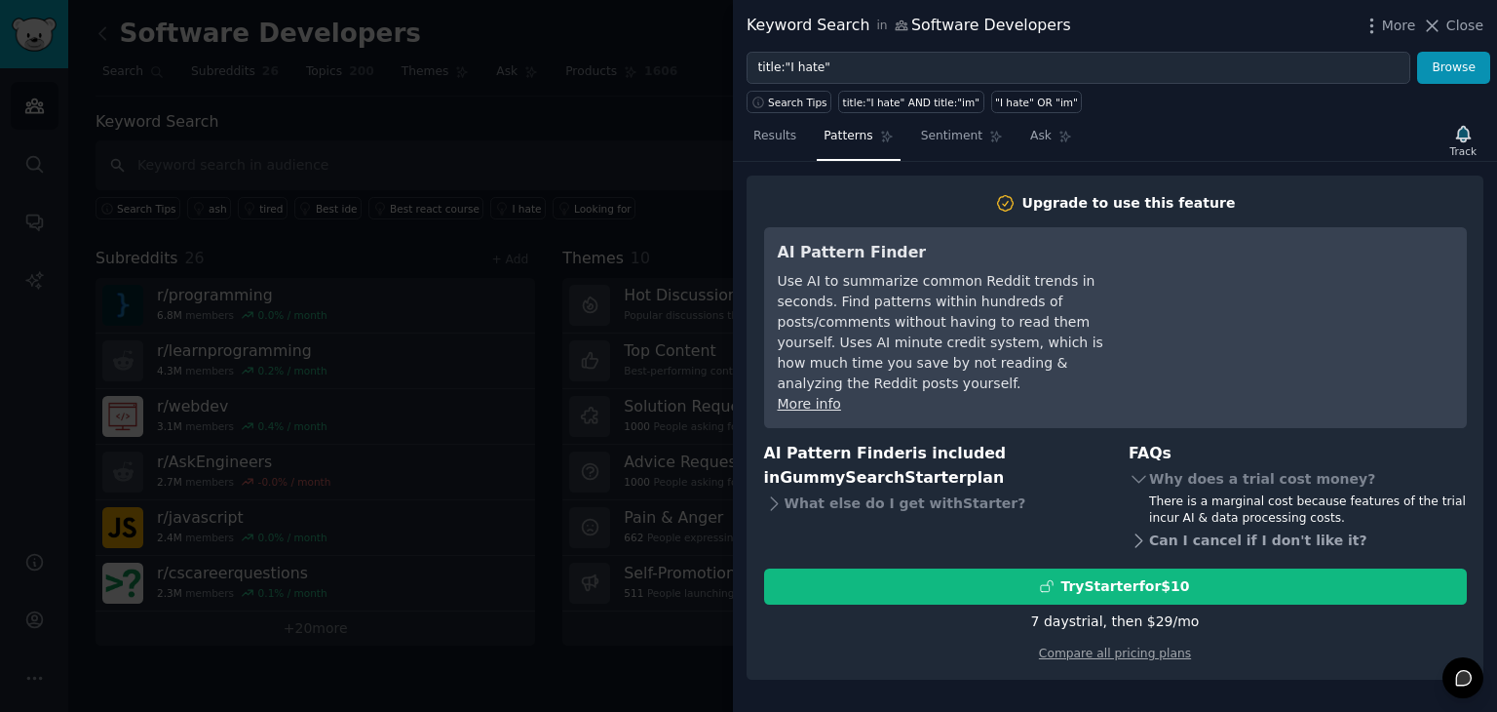
click at [1207, 527] on div "Can I cancel if I don't like it?" at bounding box center [1298, 540] width 338 height 27
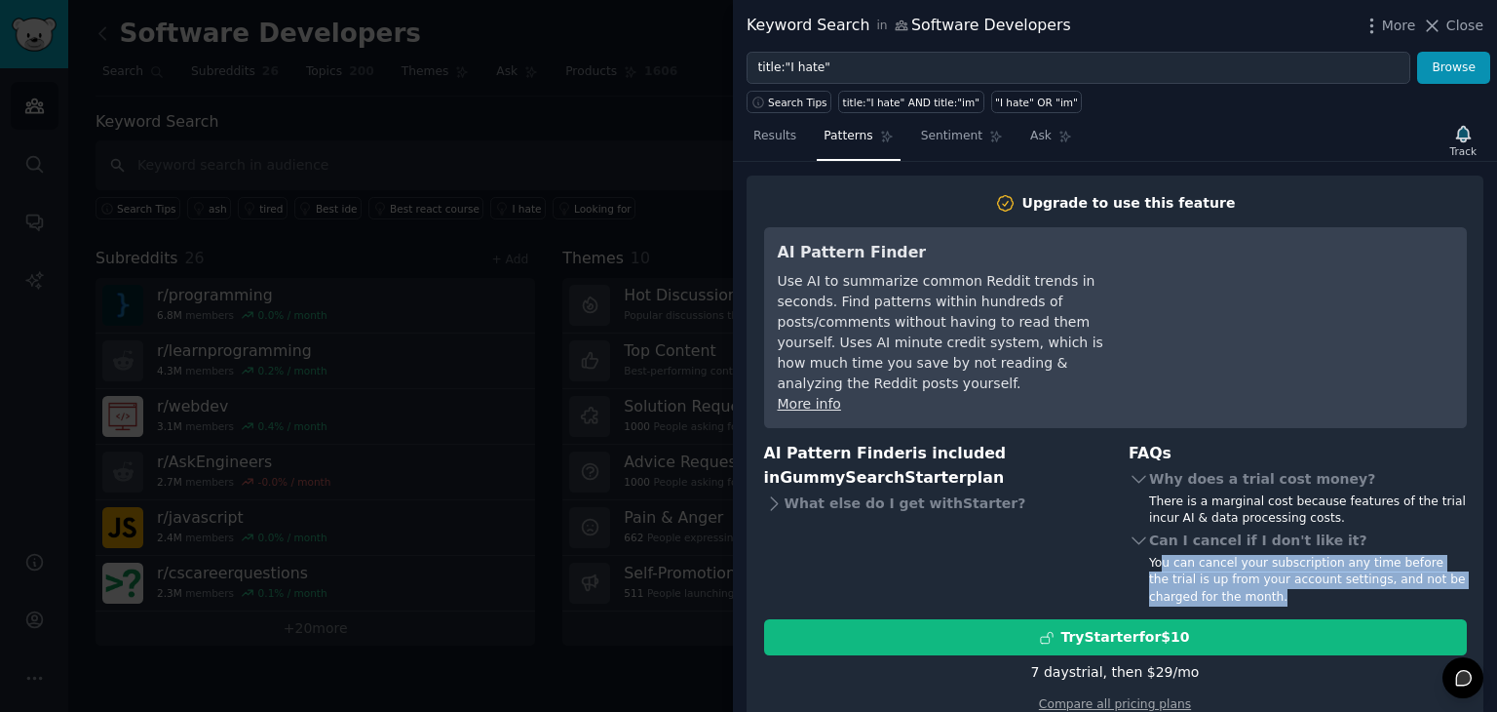
drag, startPoint x: 1303, startPoint y: 577, endPoint x: 1154, endPoint y: 540, distance: 153.7
click at [1154, 555] on div "You can cancel your subscription any time before the trial is up from your acco…" at bounding box center [1308, 581] width 318 height 52
click at [1271, 568] on div "You can cancel your subscription any time before the trial is up from your acco…" at bounding box center [1308, 581] width 318 height 52
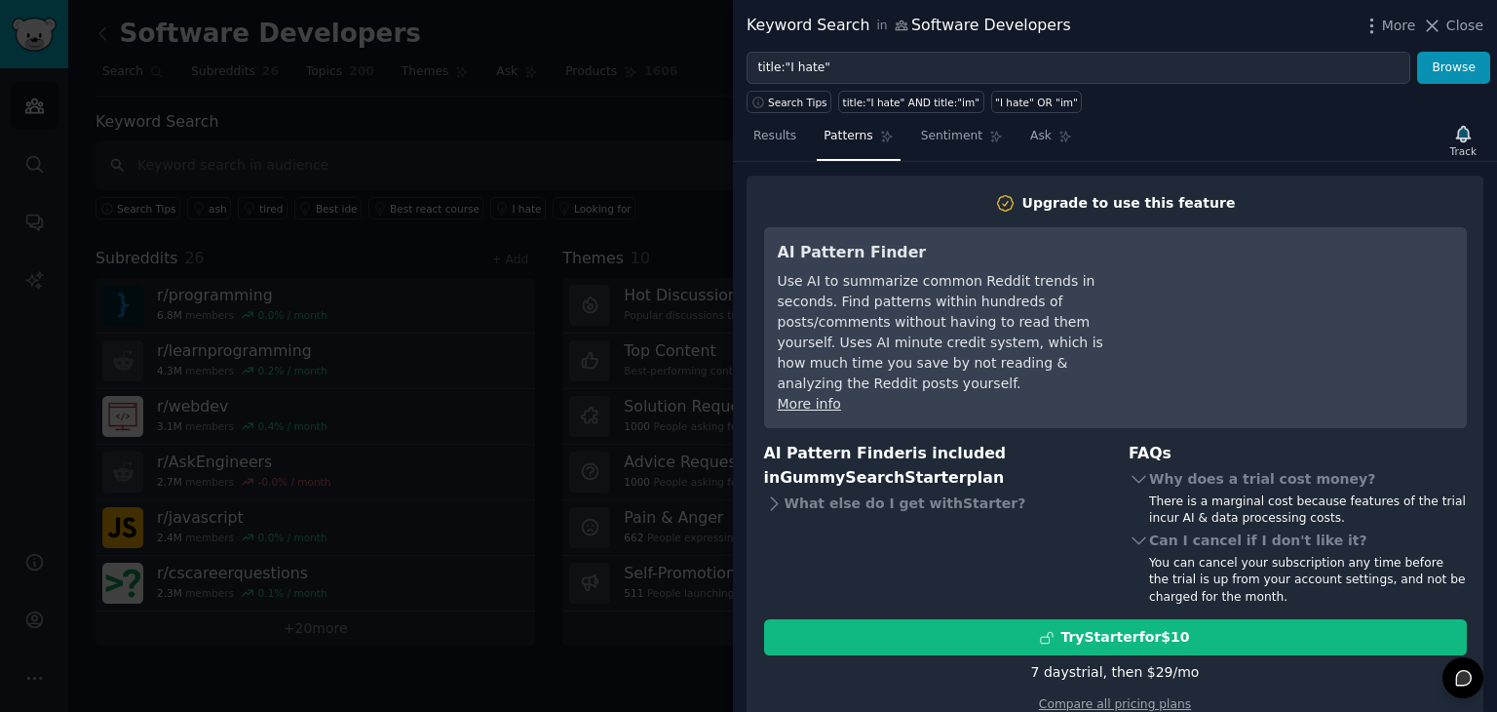
scroll to position [11, 0]
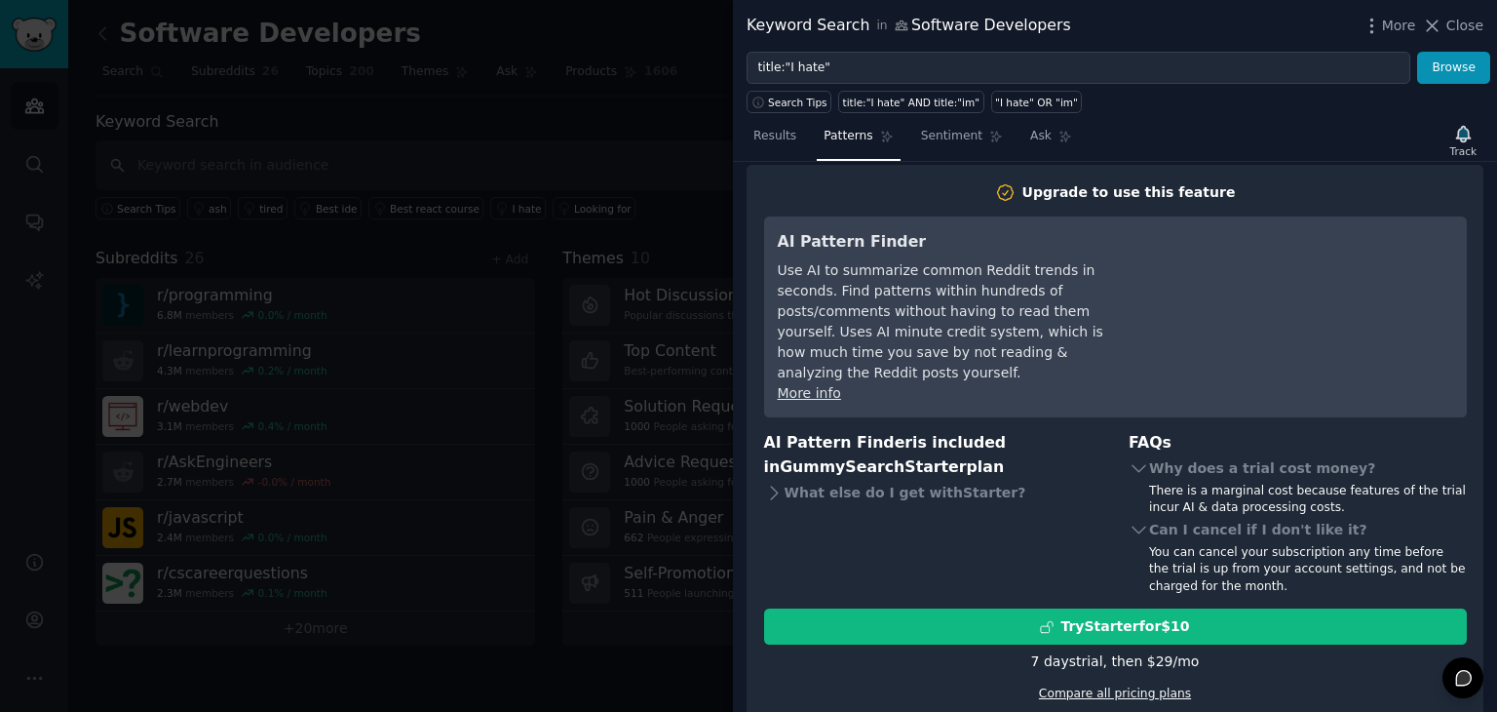
click at [1141, 686] on link "Compare all pricing plans" at bounding box center [1115, 693] width 152 height 14
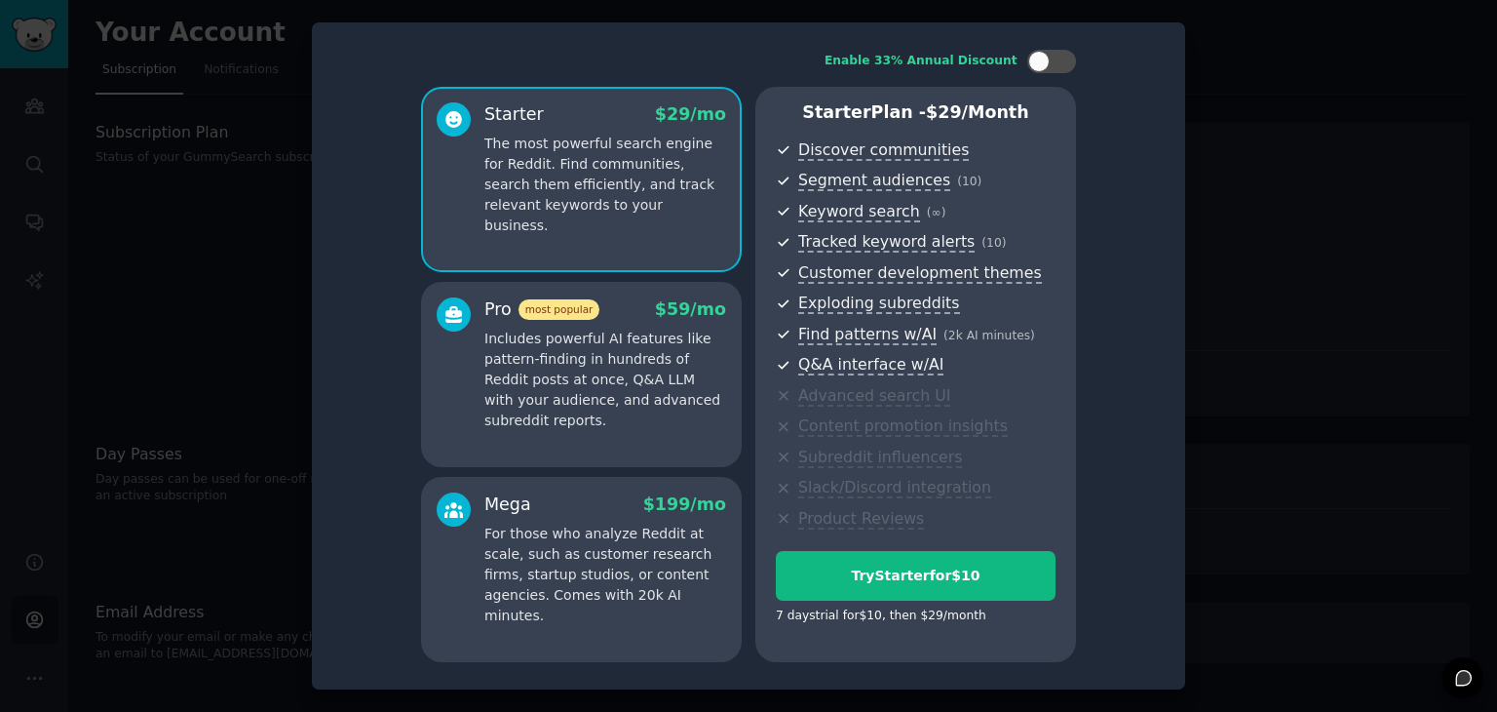
click at [609, 367] on p "Includes powerful AI features like pattern-finding in hundreds of Reddit posts …" at bounding box center [605, 379] width 242 height 102
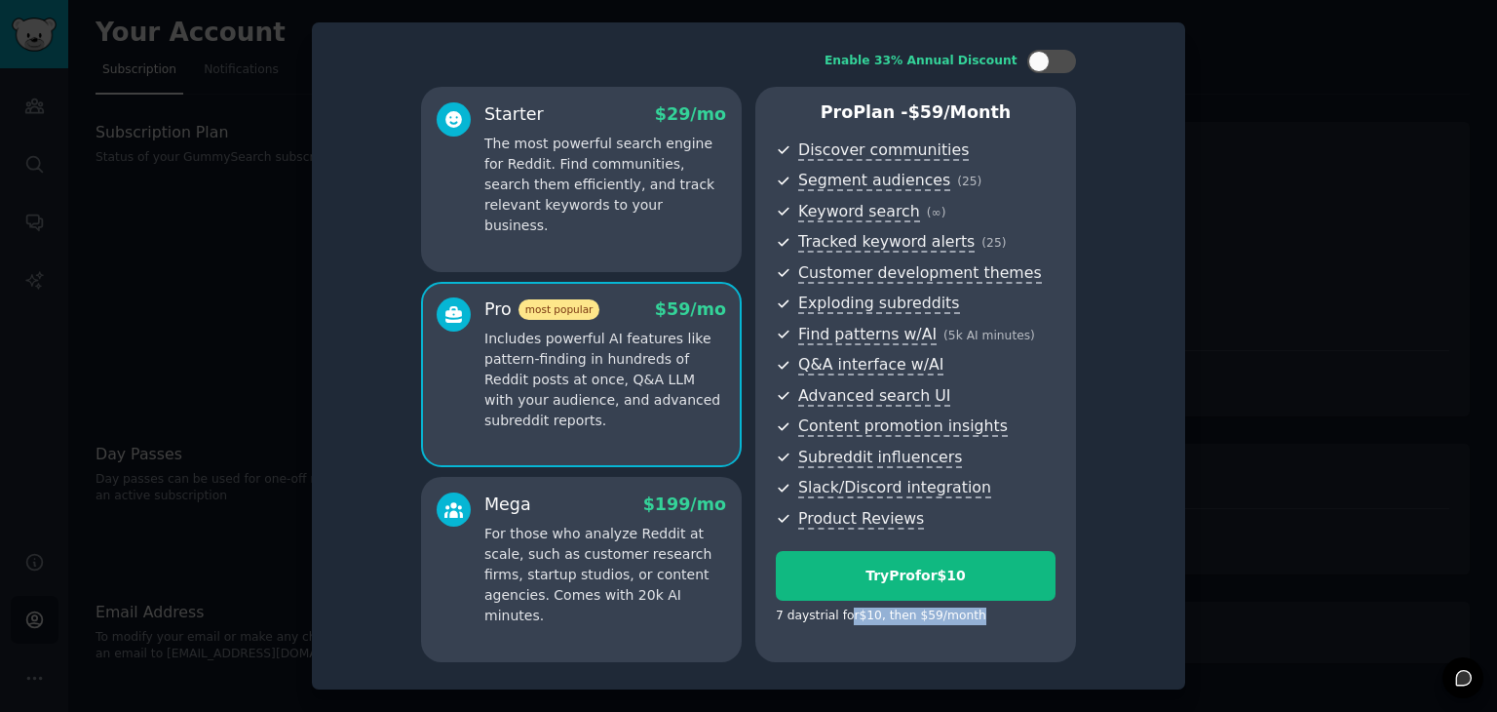
drag, startPoint x: 845, startPoint y: 613, endPoint x: 987, endPoint y: 618, distance: 142.4
click at [987, 618] on div "7 days trial for $10 , then $ 59 /month" at bounding box center [916, 616] width 280 height 18
click at [1178, 179] on div "Enable 33% Annual Discount Starter $ 29 /mo The most powerful search engine for…" at bounding box center [748, 355] width 873 height 667
click at [1052, 53] on div at bounding box center [1051, 61] width 49 height 23
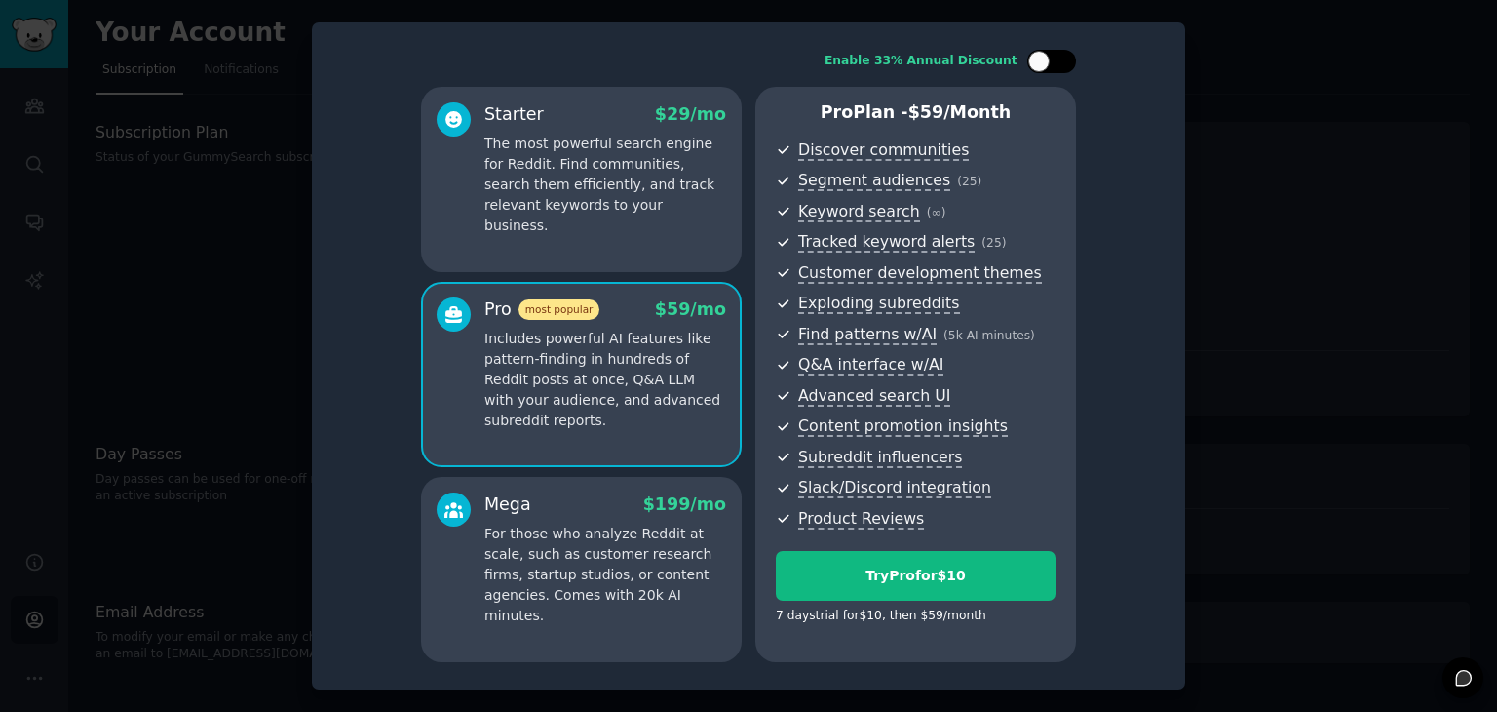
checkbox input "true"
click at [1400, 384] on div at bounding box center [748, 356] width 1497 height 712
